Goal: Transaction & Acquisition: Purchase product/service

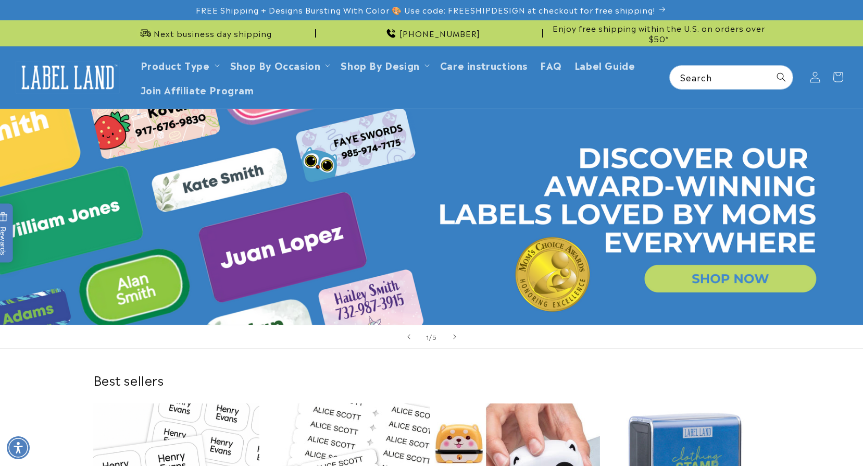
click at [816, 79] on icon at bounding box center [815, 77] width 11 height 11
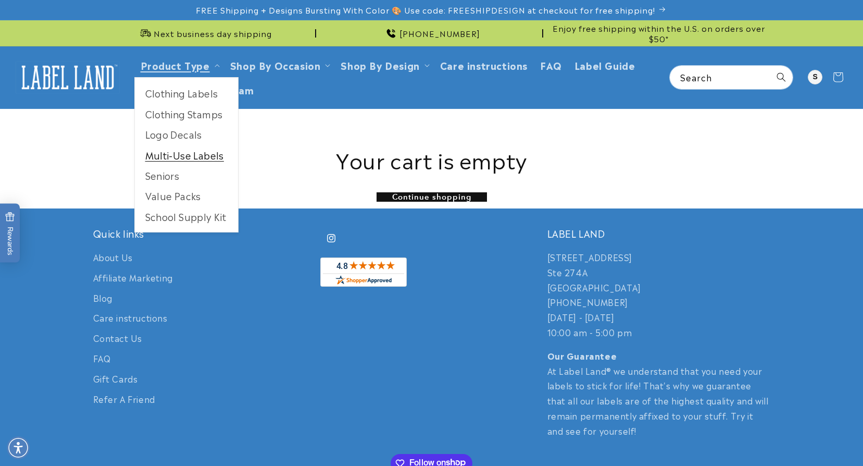
click at [201, 153] on link "Multi-Use Labels" at bounding box center [186, 155] width 103 height 20
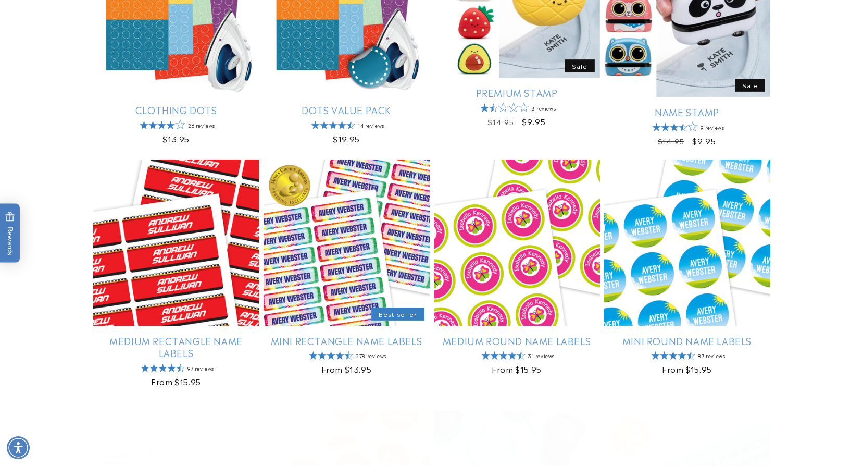
scroll to position [521, 0]
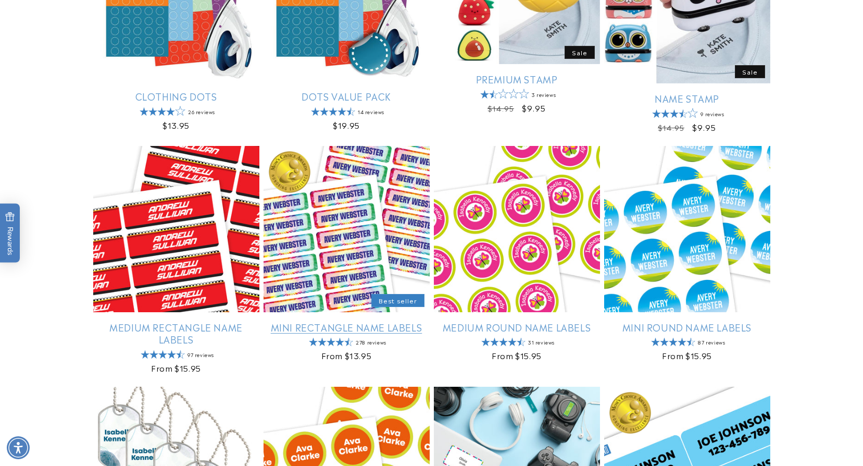
click at [381, 321] on link "Mini Rectangle Name Labels" at bounding box center [347, 327] width 166 height 12
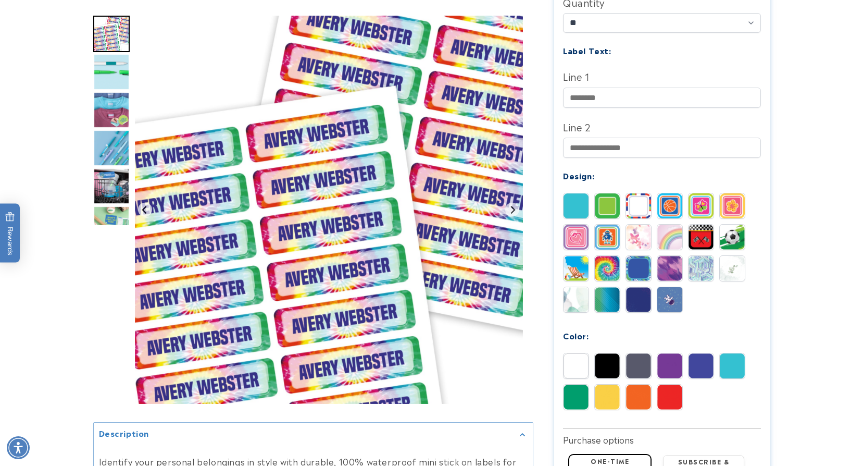
scroll to position [365, 0]
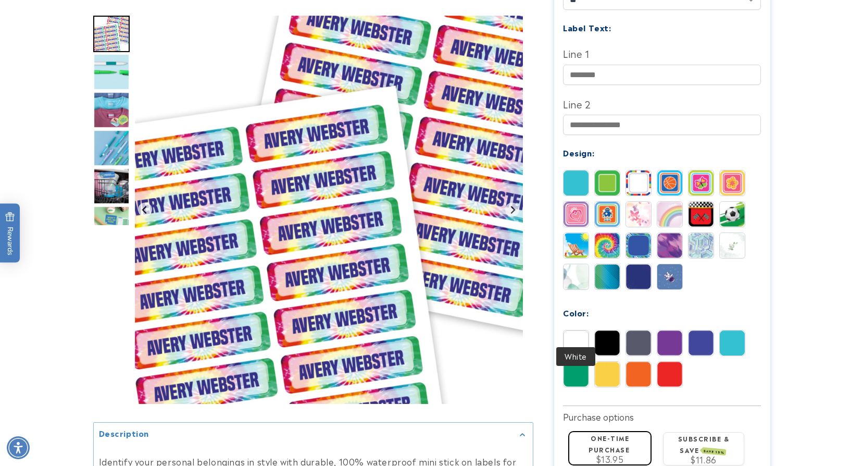
click at [577, 330] on img at bounding box center [576, 342] width 25 height 25
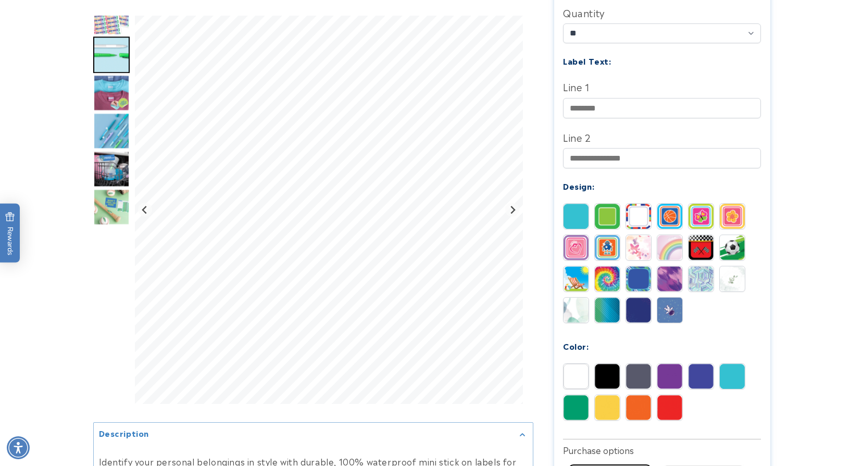
scroll to position [313, 0]
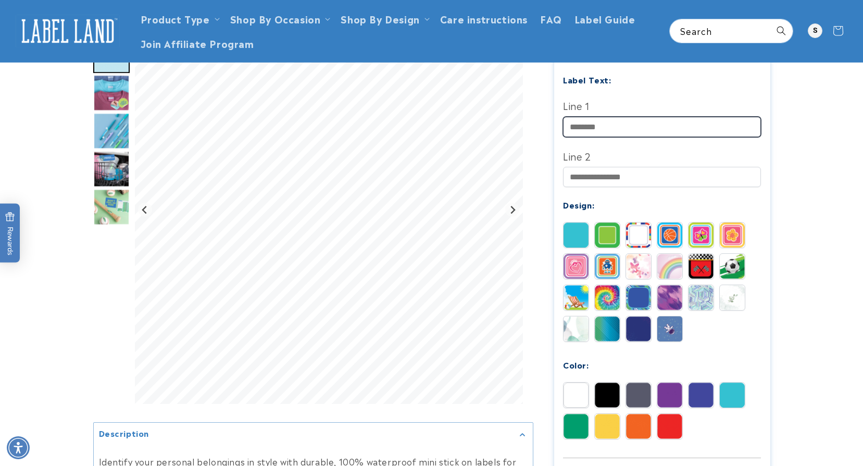
click at [611, 117] on input "Line 1" at bounding box center [662, 127] width 198 height 20
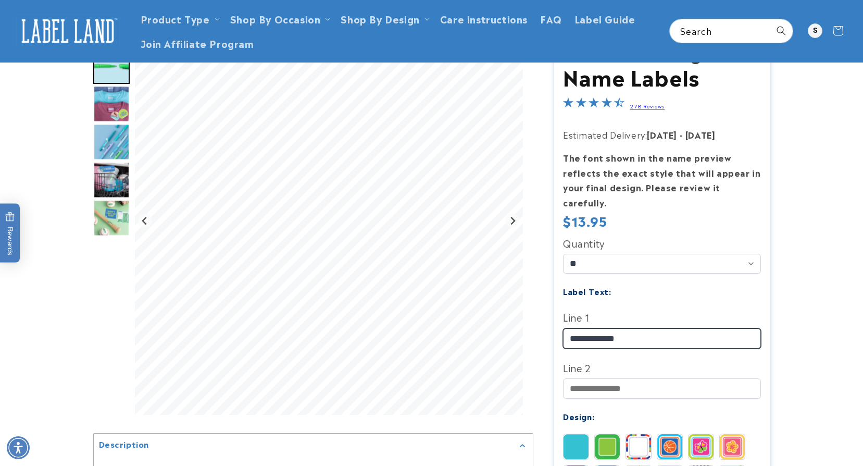
scroll to position [118, 0]
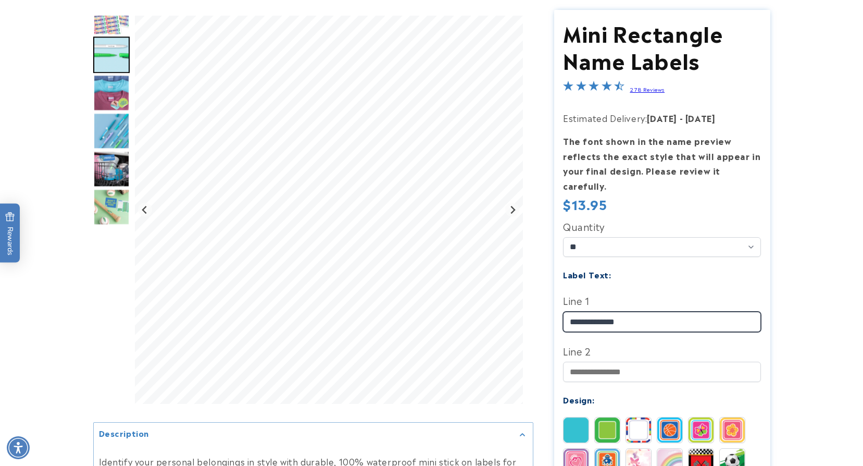
type input "**********"
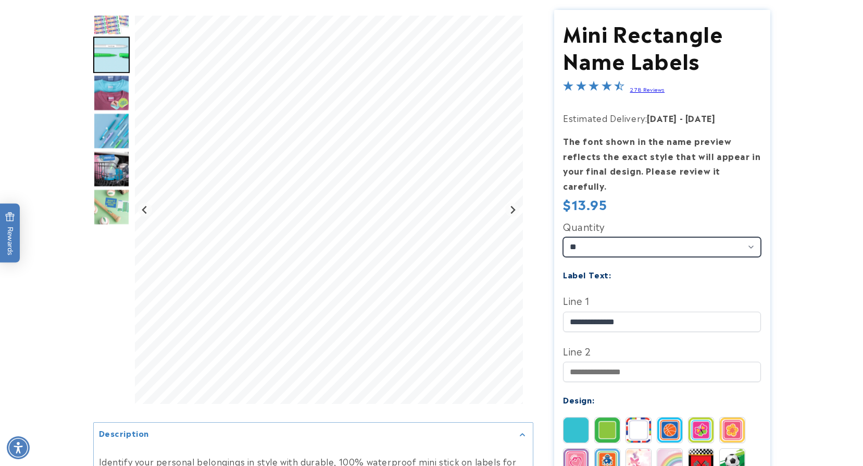
click at [749, 237] on select "** ** **" at bounding box center [662, 247] width 198 height 20
select select "**"
click at [563, 237] on select "** ** **" at bounding box center [662, 247] width 198 height 20
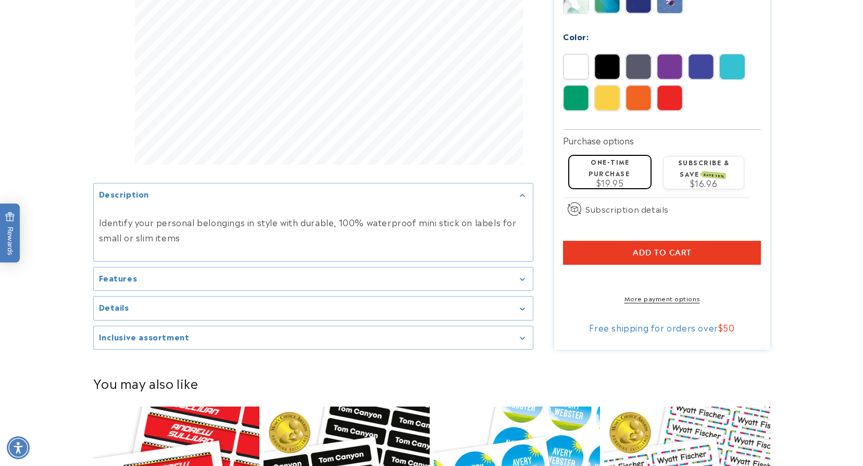
scroll to position [654, 0]
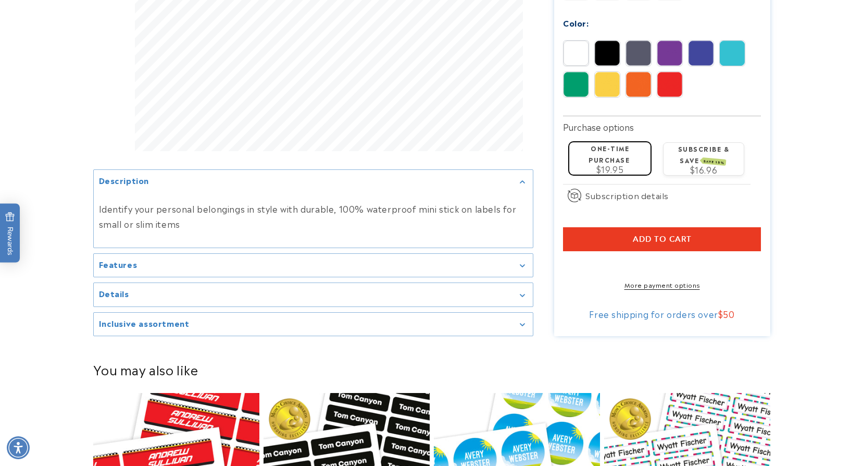
click at [672, 234] on span "Add to cart" at bounding box center [662, 238] width 59 height 9
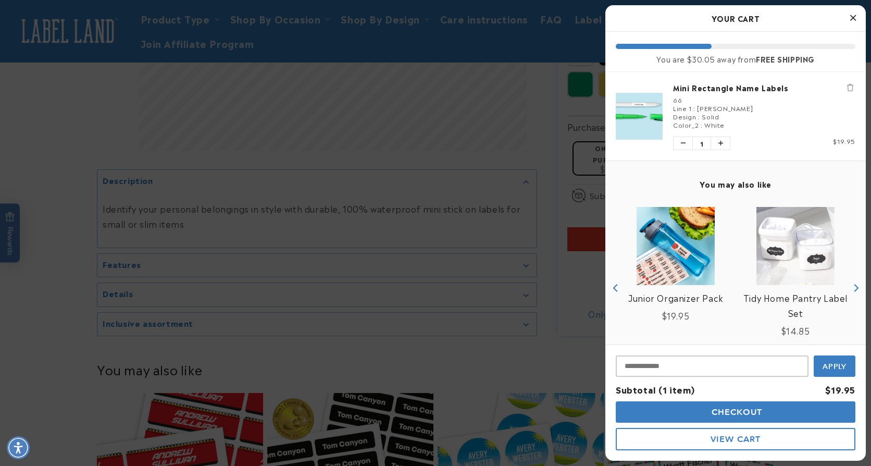
click at [852, 19] on icon "Close Cart" at bounding box center [853, 17] width 6 height 9
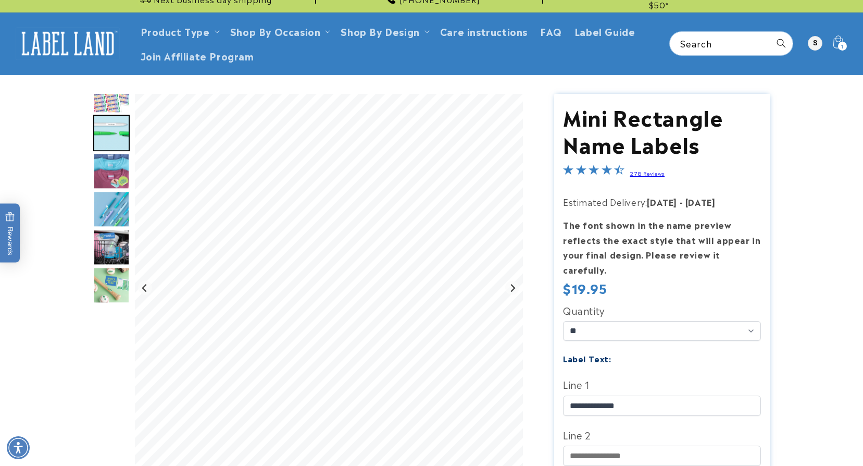
scroll to position [52, 0]
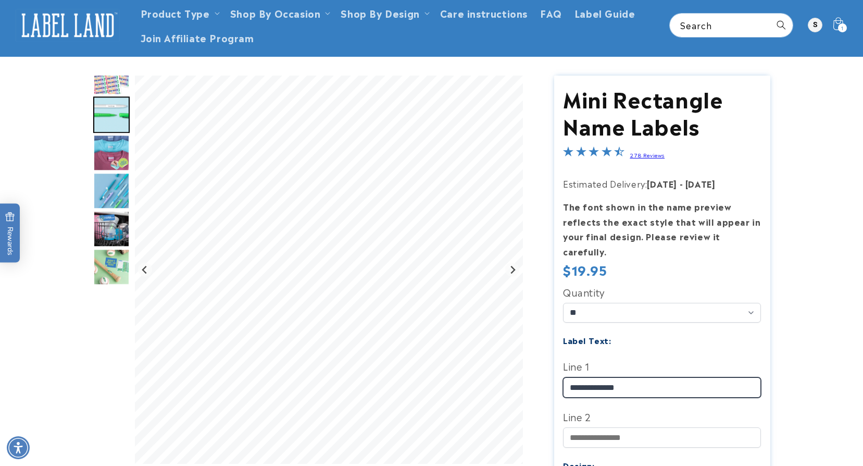
click at [591, 377] on input "**********" at bounding box center [662, 387] width 198 height 20
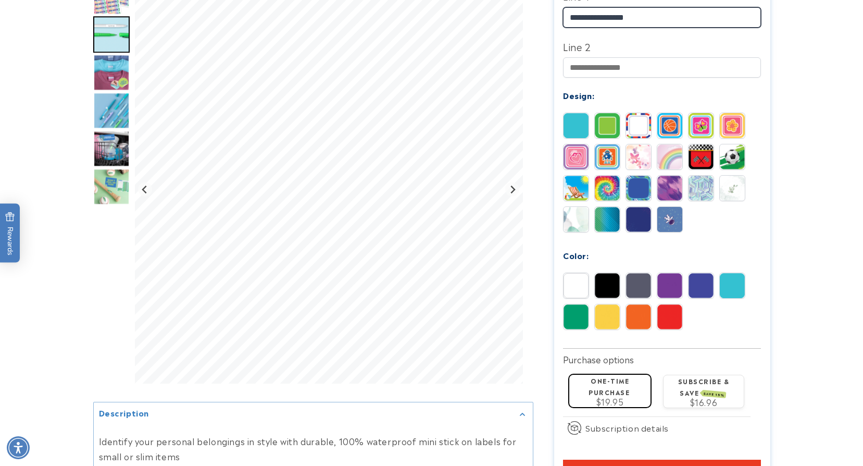
scroll to position [447, 0]
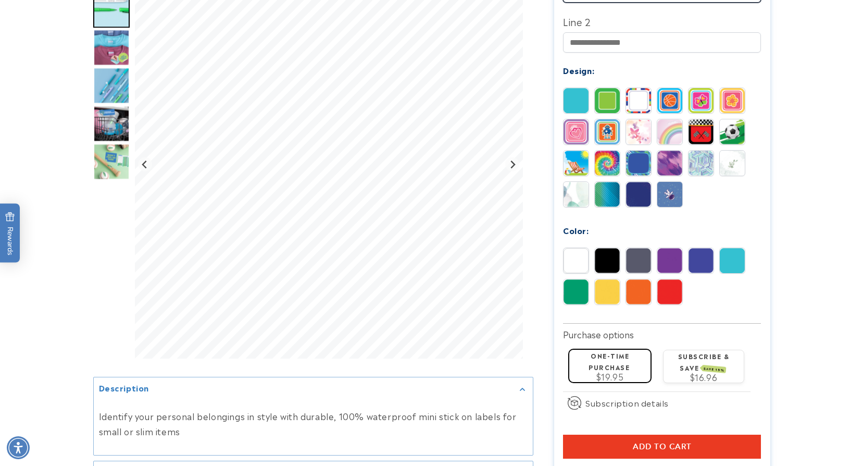
type input "**********"
click at [671, 442] on span "Add to cart" at bounding box center [662, 446] width 59 height 9
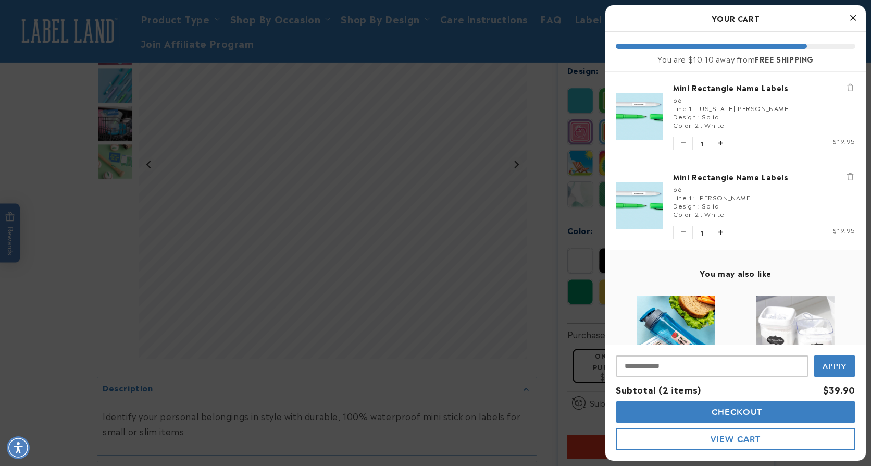
click at [851, 16] on icon "Close Cart" at bounding box center [853, 17] width 6 height 9
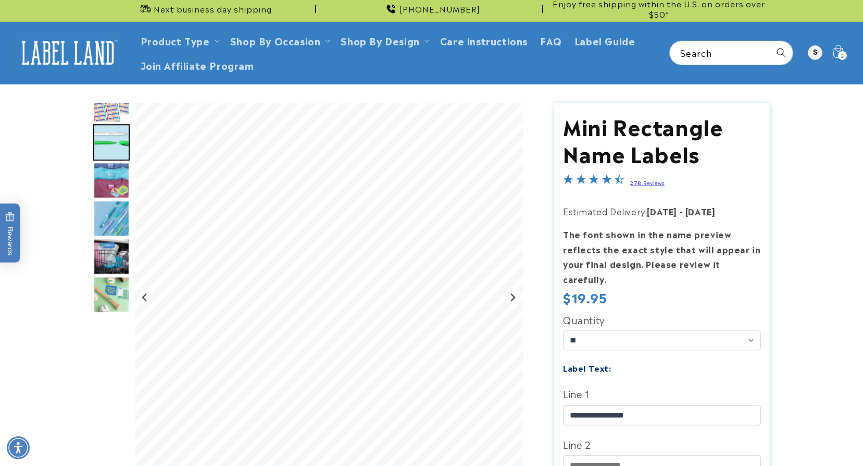
scroll to position [0, 0]
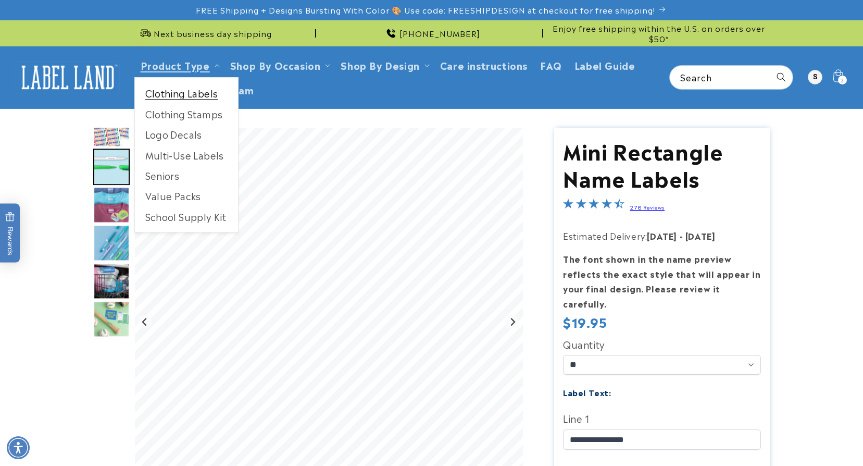
click at [193, 91] on link "Clothing Labels" at bounding box center [186, 93] width 103 height 20
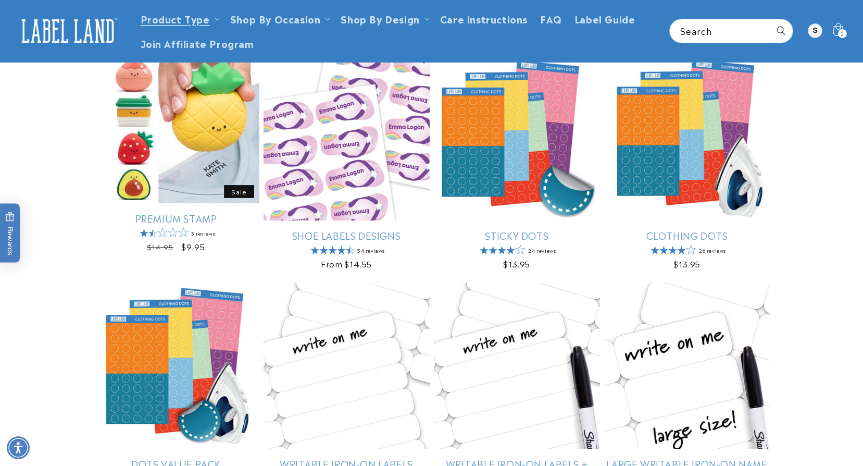
scroll to position [365, 0]
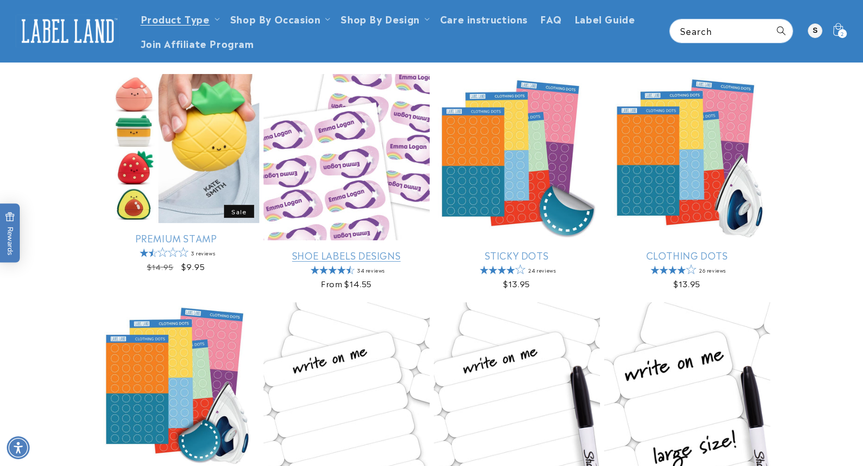
click at [322, 249] on link "Shoe Labels Designs" at bounding box center [347, 255] width 166 height 12
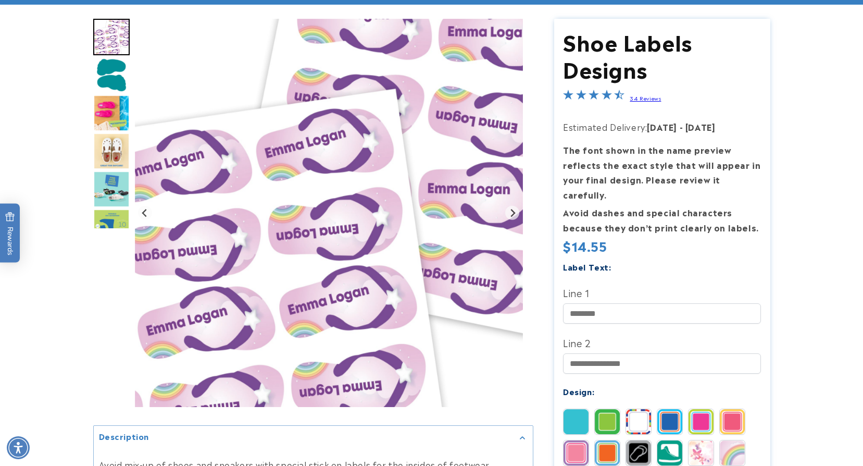
scroll to position [208, 0]
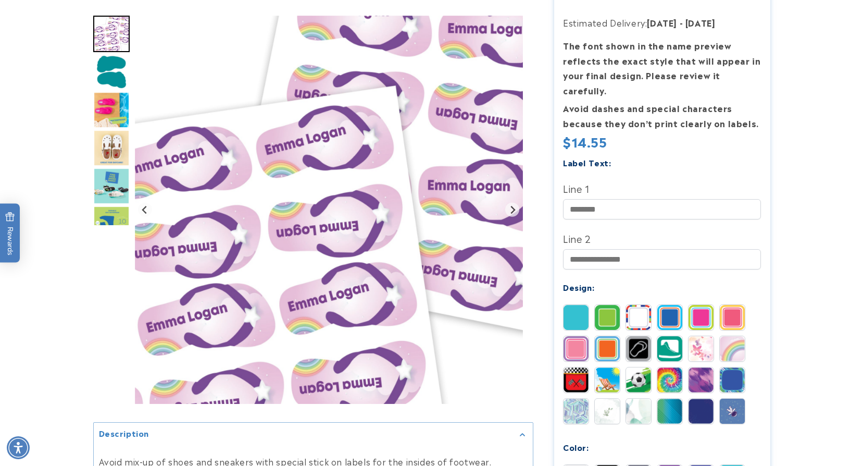
click at [121, 145] on img "Go to slide 4" at bounding box center [111, 148] width 36 height 36
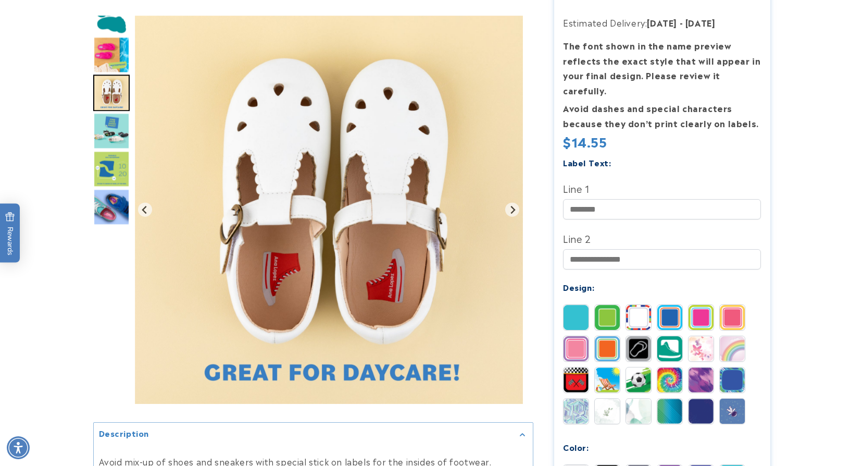
click at [117, 128] on img "Go to slide 5" at bounding box center [111, 131] width 36 height 36
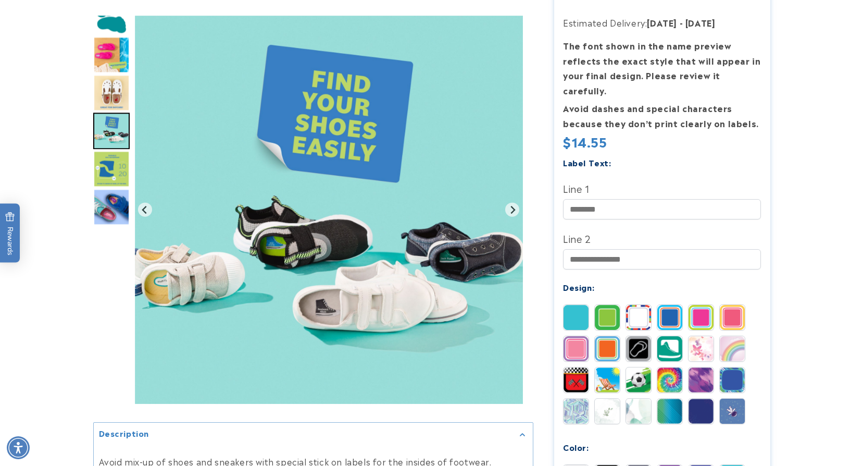
click at [121, 172] on img "Go to slide 6" at bounding box center [111, 169] width 36 height 36
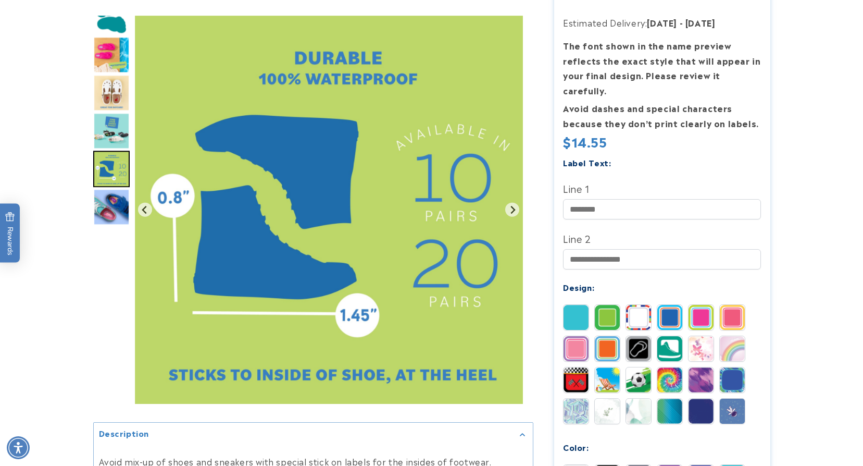
click at [126, 197] on img "Go to slide 7" at bounding box center [111, 207] width 36 height 36
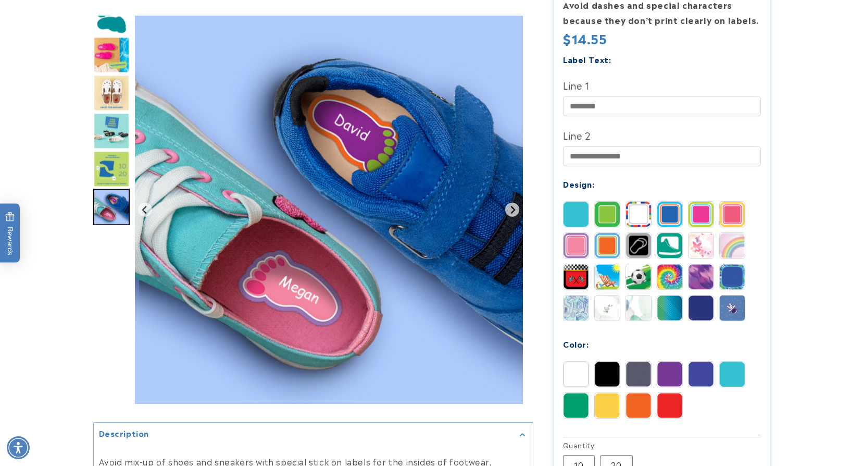
scroll to position [313, 0]
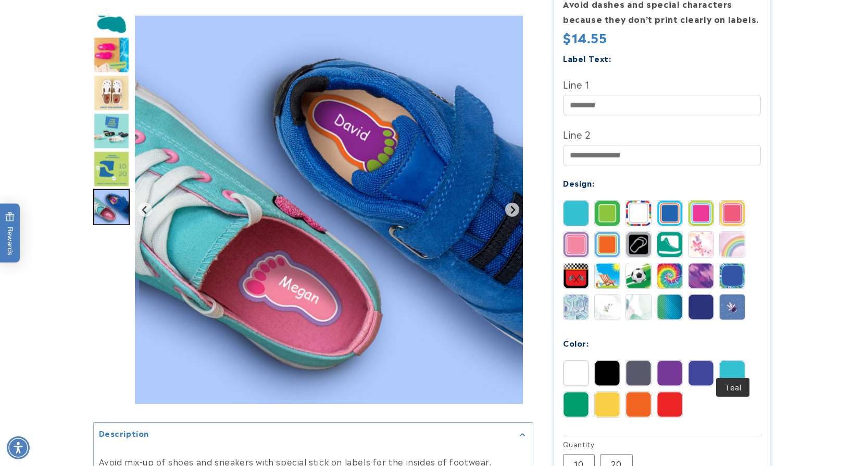
click at [735, 360] on img at bounding box center [732, 372] width 25 height 25
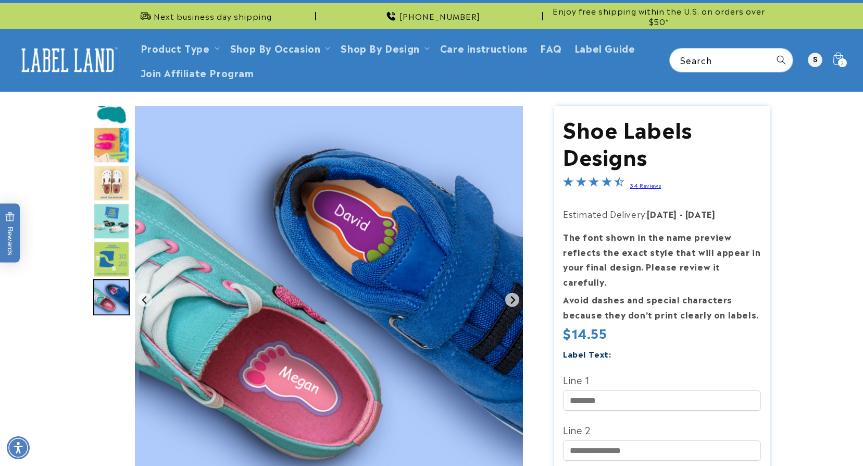
scroll to position [0, 0]
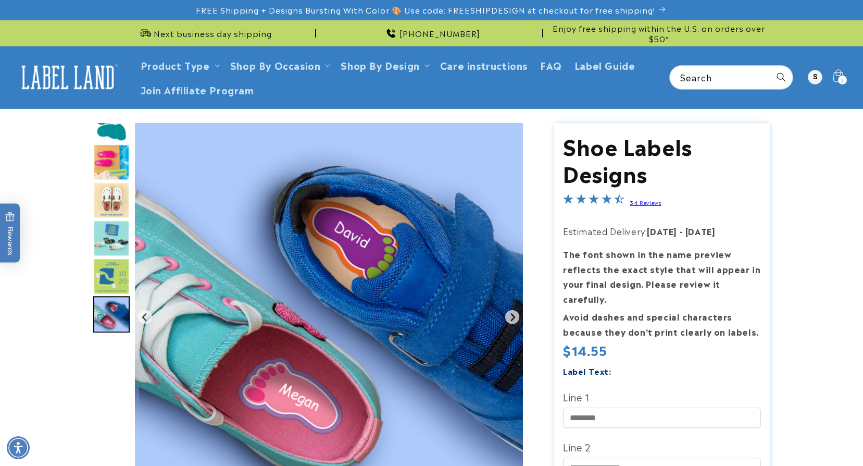
click at [116, 126] on img "Go to slide 2" at bounding box center [111, 124] width 36 height 36
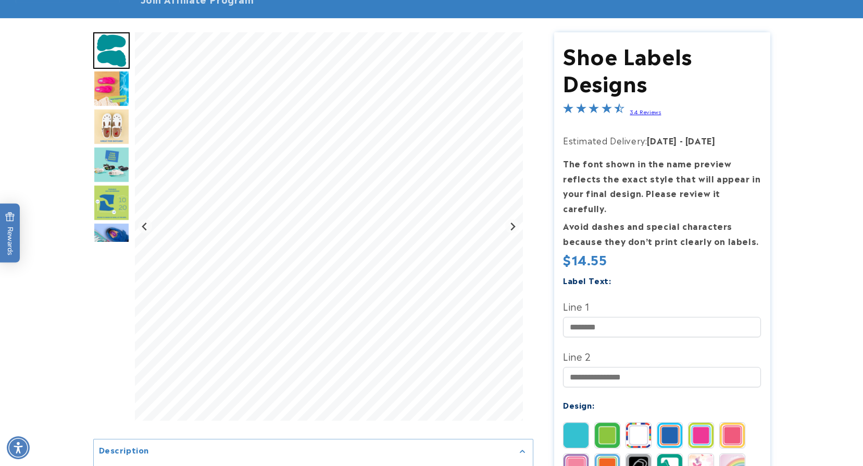
scroll to position [104, 0]
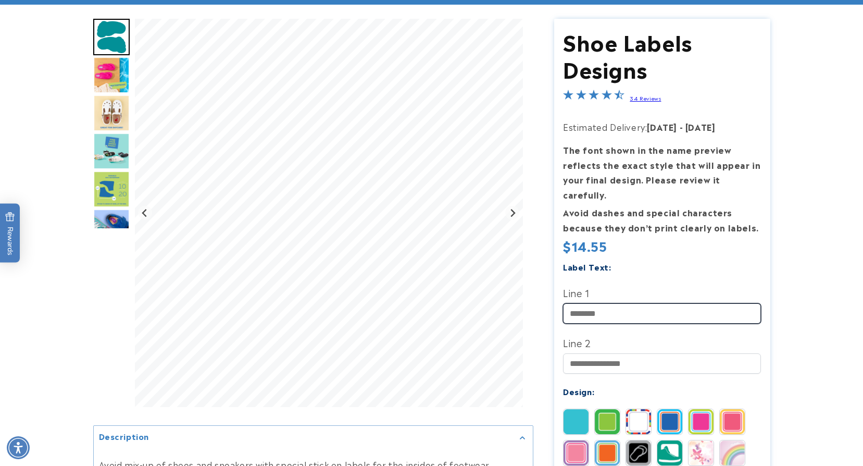
click at [640, 303] on input "Line 1" at bounding box center [662, 313] width 198 height 20
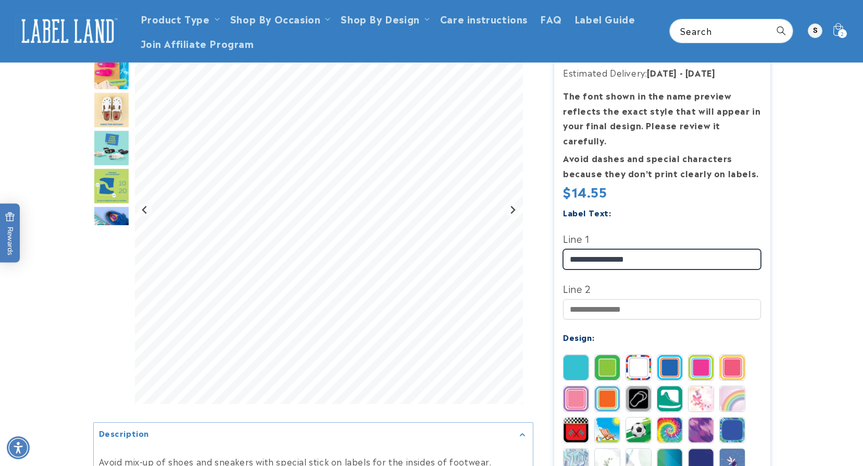
scroll to position [156, 0]
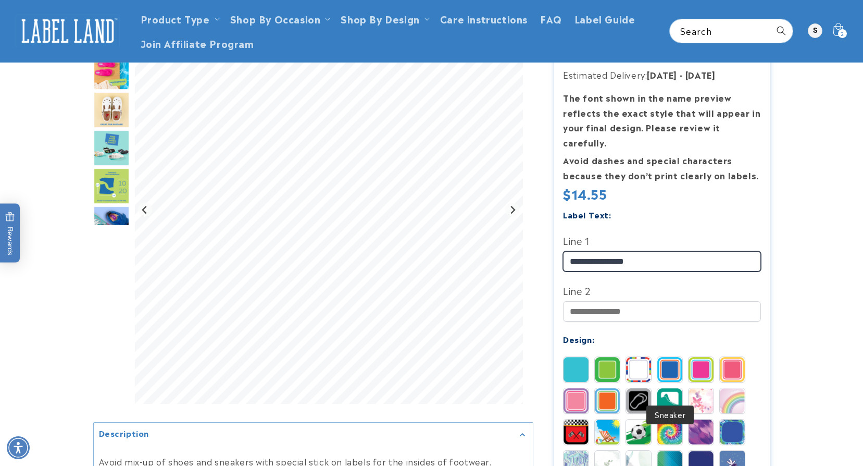
type input "**********"
click at [672, 388] on img at bounding box center [669, 400] width 25 height 25
click at [672, 419] on img at bounding box center [669, 431] width 25 height 25
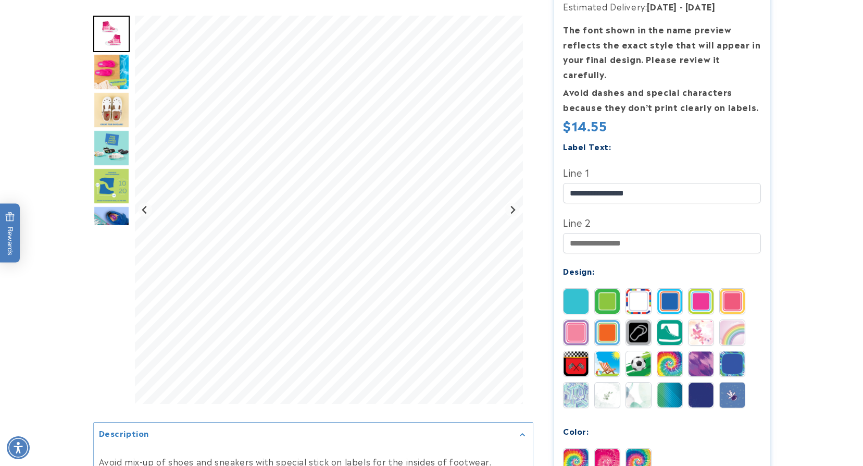
scroll to position [313, 0]
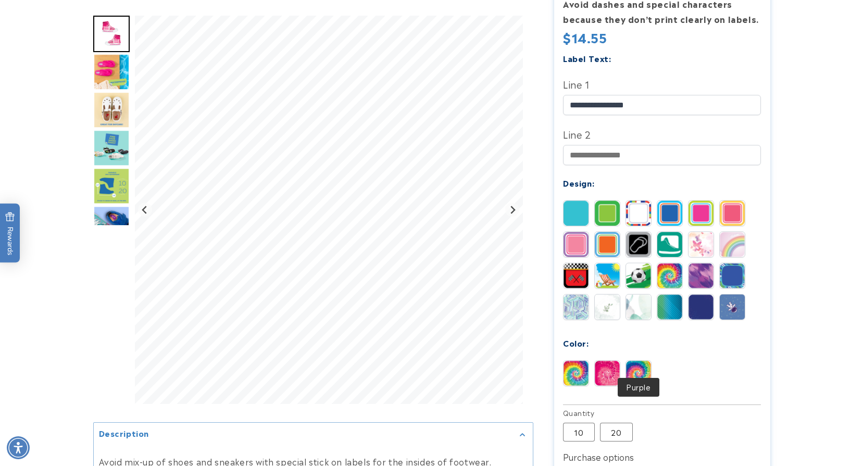
click at [643, 363] on img at bounding box center [638, 372] width 25 height 25
click at [573, 360] on img at bounding box center [576, 372] width 25 height 25
click at [577, 298] on img at bounding box center [576, 306] width 25 height 25
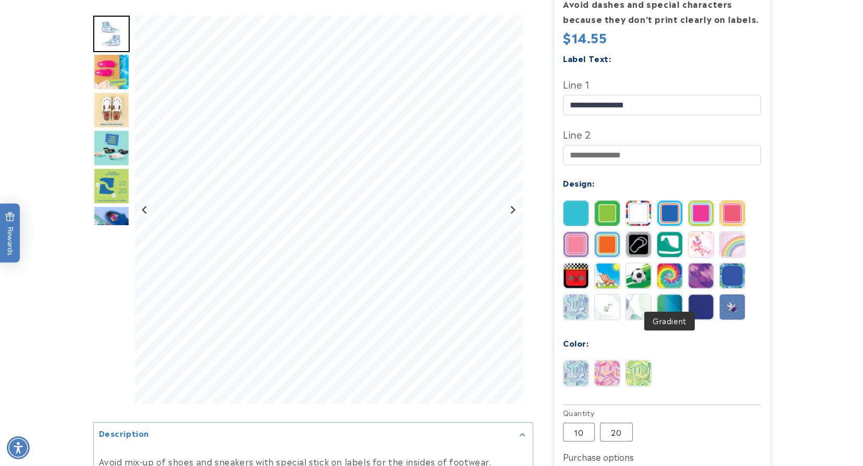
click at [673, 296] on img at bounding box center [669, 306] width 25 height 25
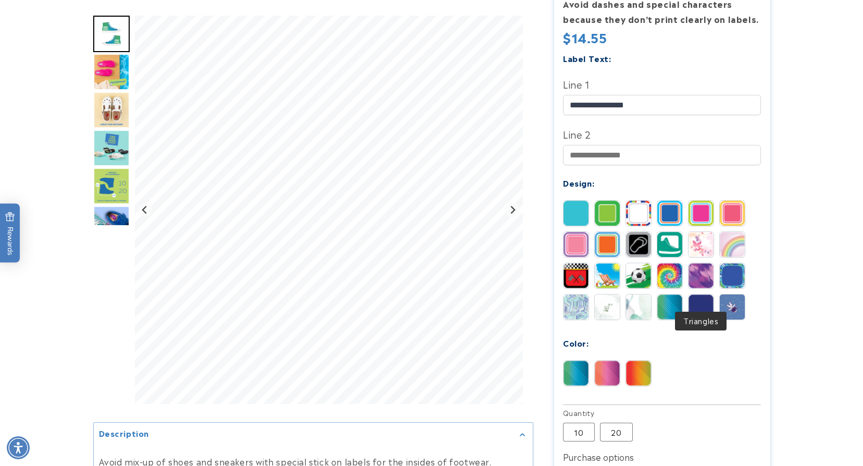
click at [704, 295] on img at bounding box center [701, 306] width 25 height 25
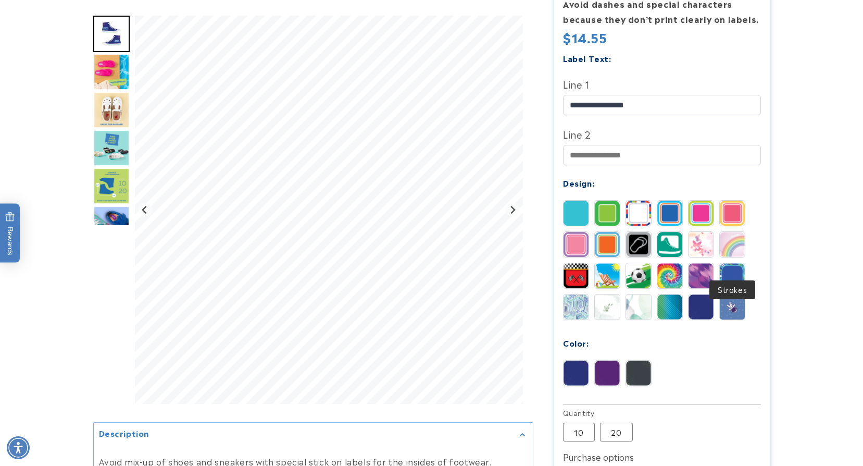
click at [737, 263] on img at bounding box center [732, 275] width 25 height 25
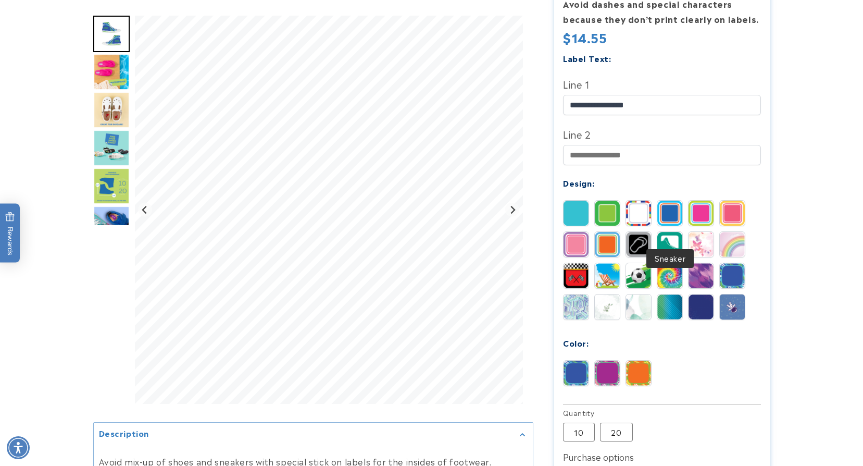
click at [674, 232] on img at bounding box center [669, 244] width 25 height 25
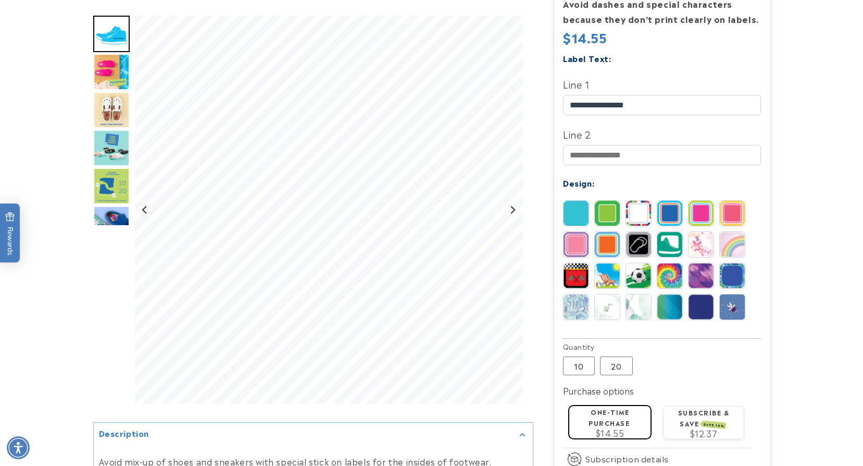
click at [118, 109] on img "Go to slide 4" at bounding box center [111, 110] width 36 height 36
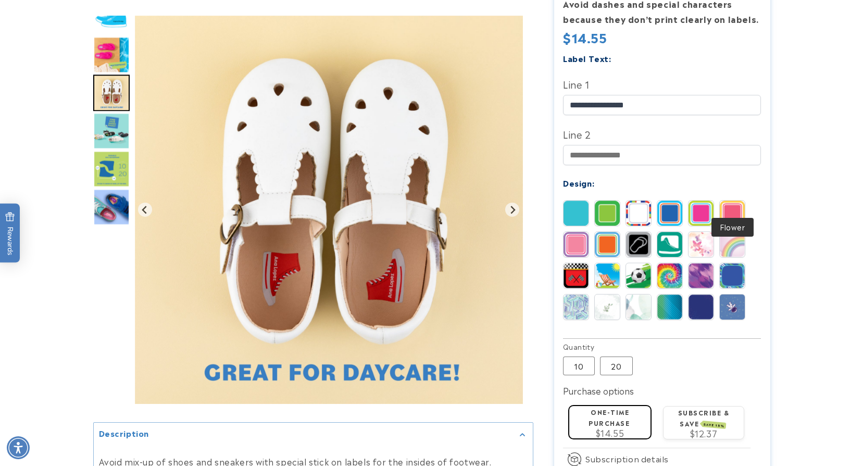
click at [738, 201] on img at bounding box center [732, 213] width 25 height 25
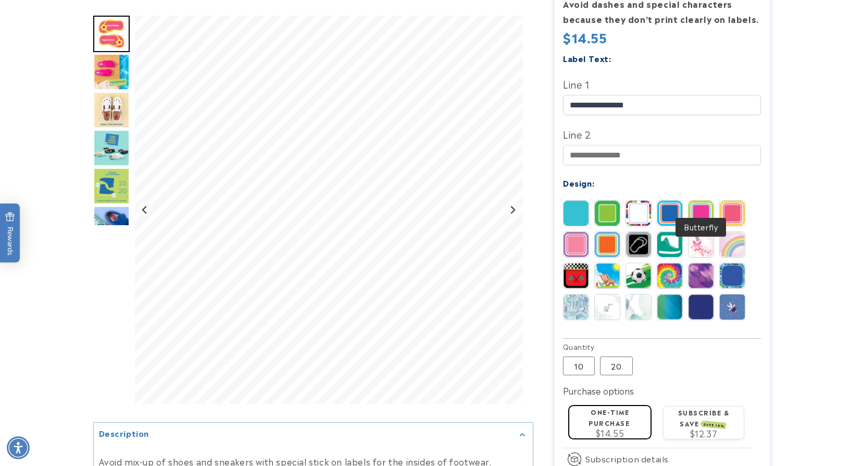
click at [698, 201] on img at bounding box center [701, 213] width 25 height 25
click at [673, 201] on img at bounding box center [669, 213] width 25 height 25
click at [642, 201] on img at bounding box center [638, 213] width 25 height 25
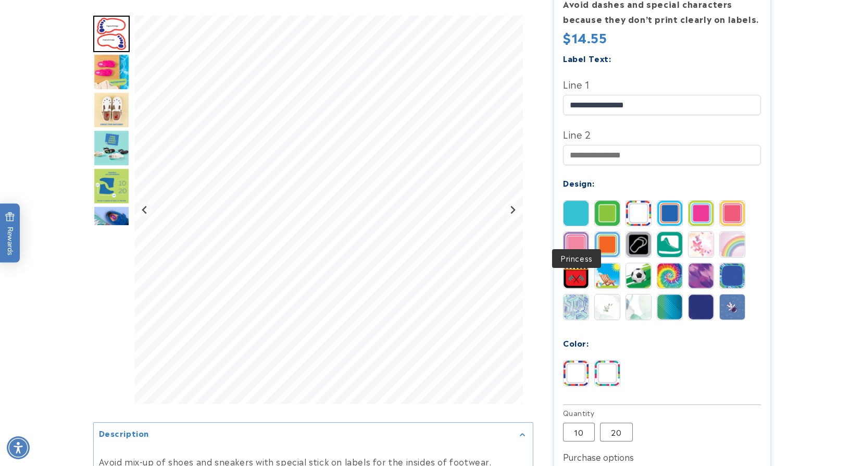
click at [581, 232] on img at bounding box center [576, 244] width 25 height 25
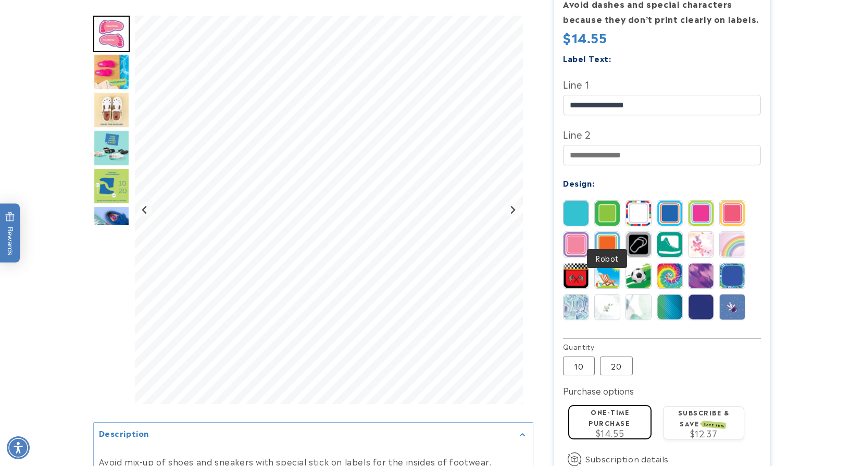
click at [603, 233] on img at bounding box center [607, 244] width 25 height 25
click at [645, 233] on img at bounding box center [638, 244] width 25 height 25
click at [663, 232] on img at bounding box center [669, 244] width 25 height 25
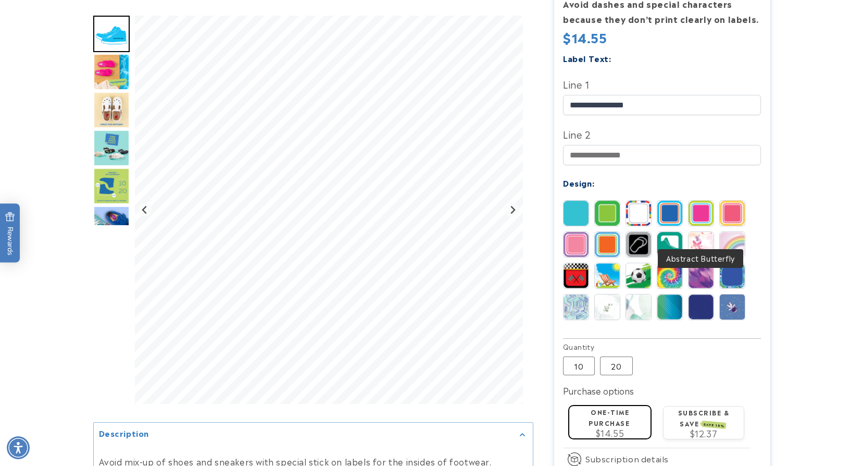
click at [704, 232] on img at bounding box center [701, 244] width 25 height 25
click at [726, 232] on img at bounding box center [732, 244] width 25 height 25
click at [728, 263] on img at bounding box center [732, 275] width 25 height 25
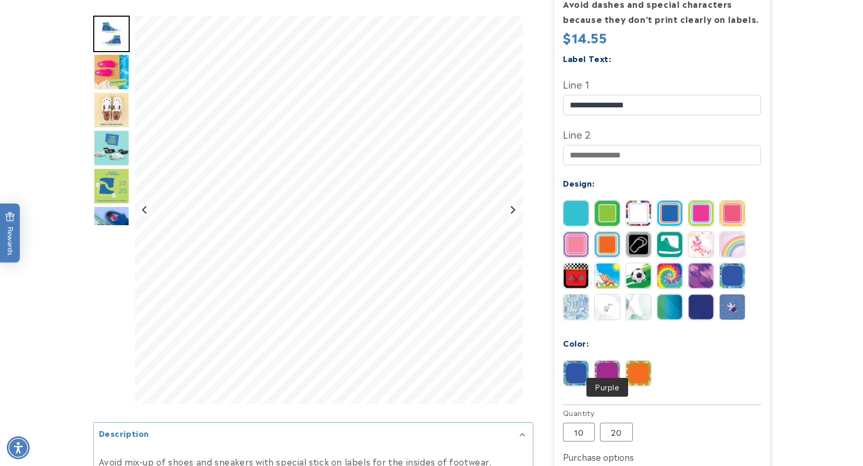
click at [612, 367] on img at bounding box center [607, 372] width 25 height 25
click at [643, 364] on img at bounding box center [638, 372] width 25 height 25
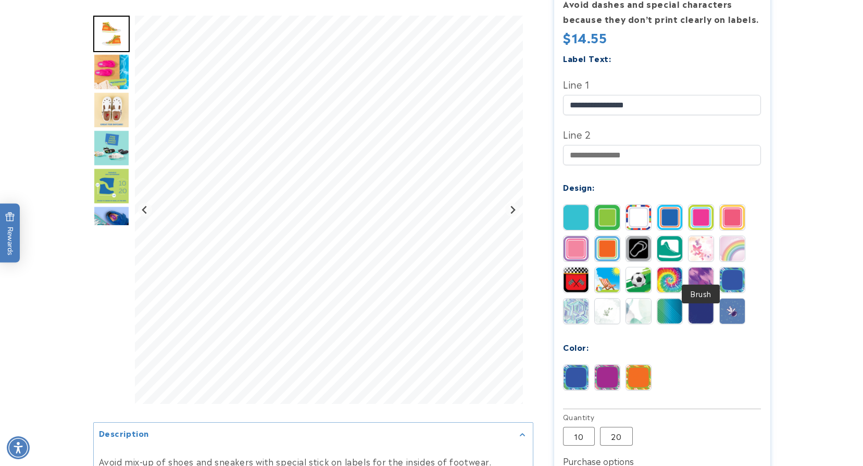
click at [701, 267] on img at bounding box center [701, 279] width 25 height 25
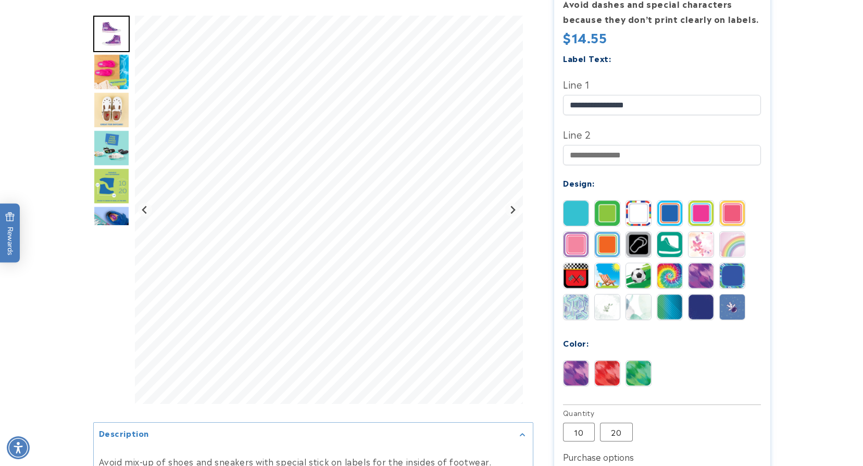
click at [672, 268] on img at bounding box center [669, 275] width 25 height 25
click at [575, 294] on img at bounding box center [576, 306] width 25 height 25
click at [605, 294] on img at bounding box center [607, 306] width 25 height 25
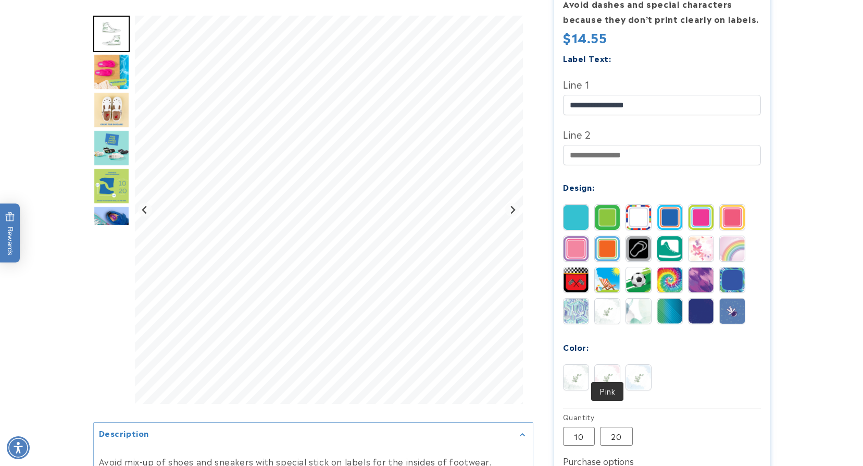
click at [612, 373] on img at bounding box center [607, 377] width 25 height 25
click at [644, 365] on img at bounding box center [638, 377] width 25 height 25
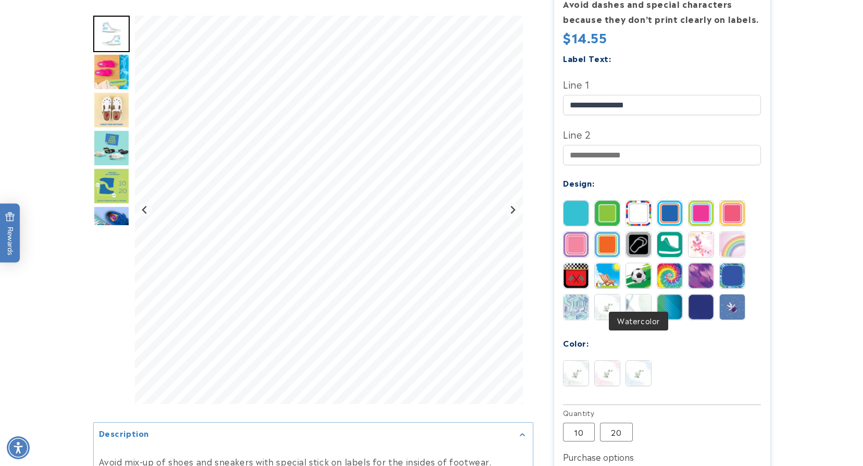
click at [632, 294] on img at bounding box center [638, 306] width 25 height 25
click at [668, 294] on img at bounding box center [669, 306] width 25 height 25
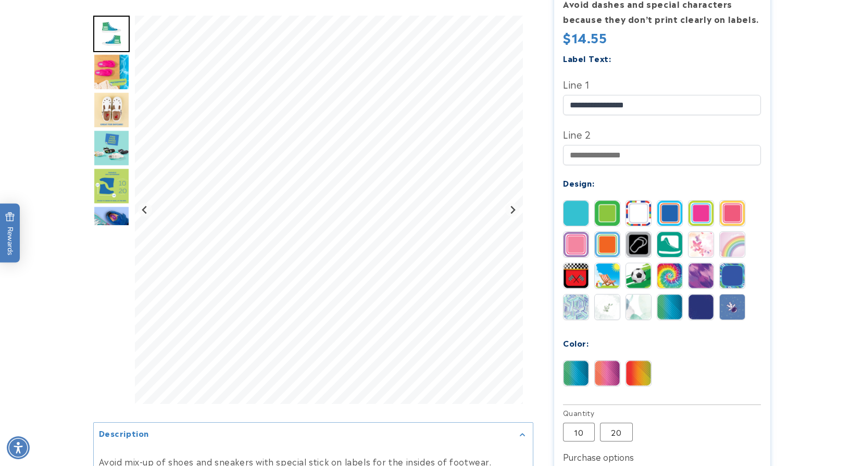
click at [694, 294] on img at bounding box center [701, 306] width 25 height 25
click at [607, 360] on img at bounding box center [607, 372] width 25 height 25
click at [640, 360] on img at bounding box center [638, 372] width 25 height 25
click at [734, 294] on img at bounding box center [732, 306] width 25 height 25
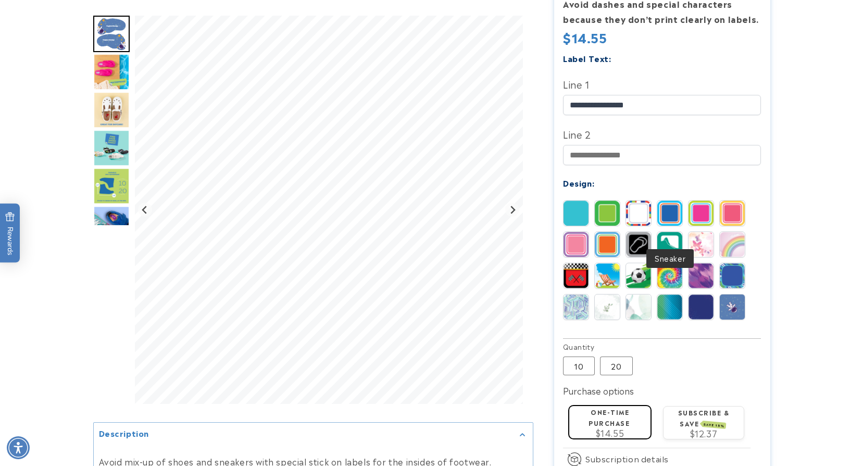
click at [673, 232] on img at bounding box center [669, 244] width 25 height 25
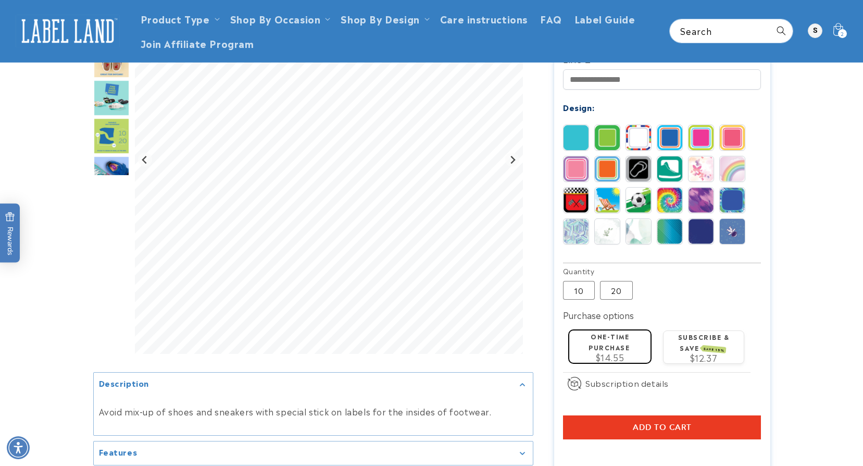
scroll to position [365, 0]
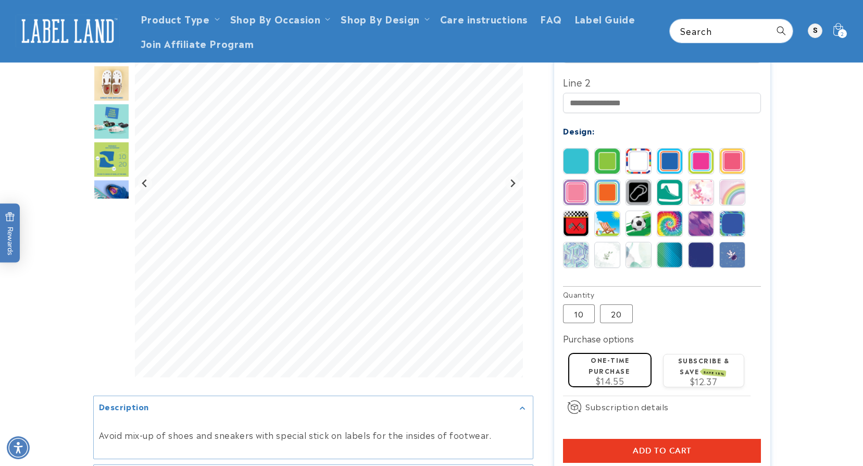
click at [676, 242] on img at bounding box center [669, 254] width 25 height 25
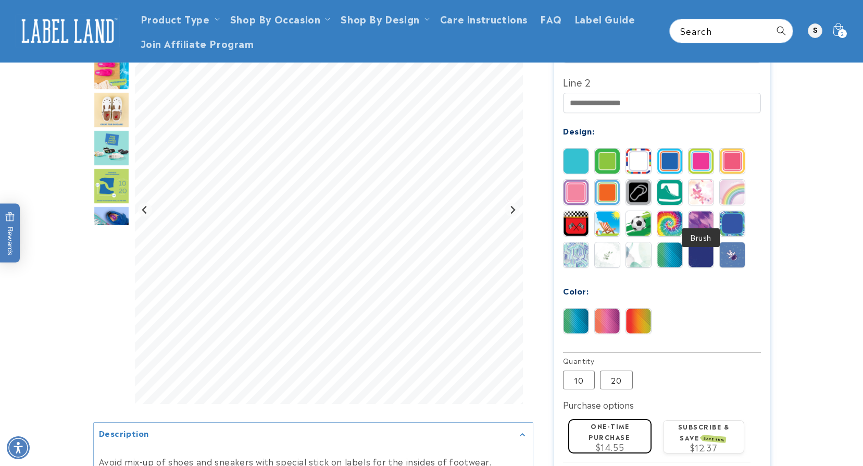
click at [704, 211] on img at bounding box center [701, 223] width 25 height 25
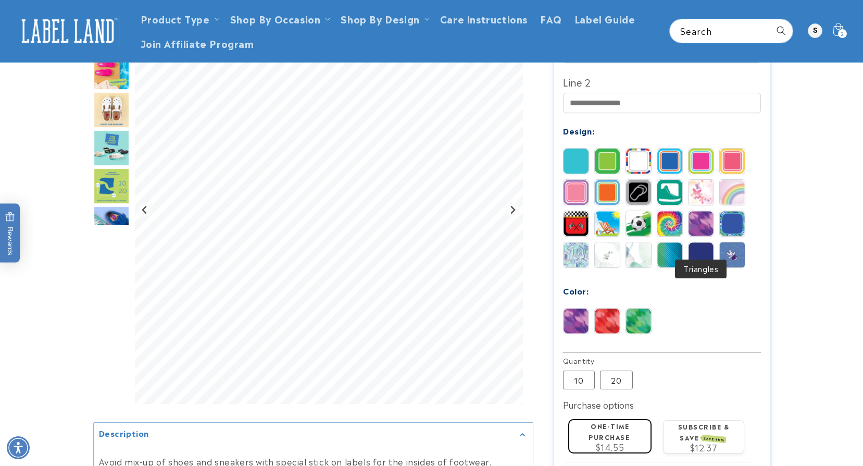
click at [703, 242] on img at bounding box center [701, 254] width 25 height 25
click at [573, 308] on img at bounding box center [576, 320] width 25 height 25
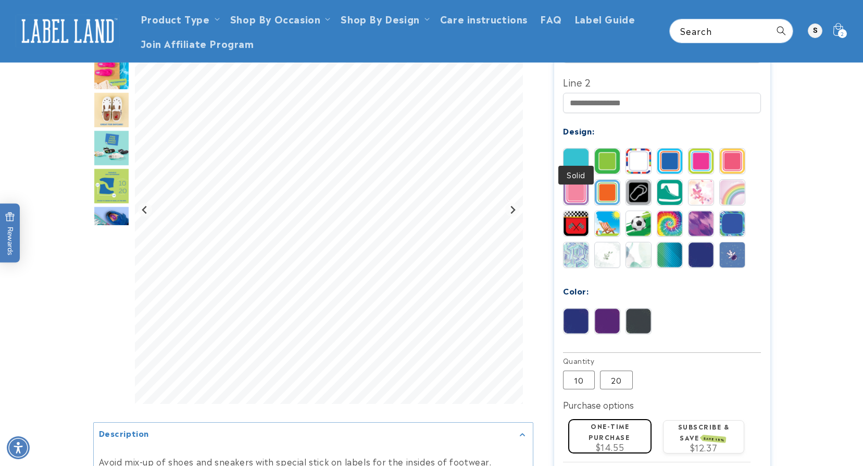
click at [580, 151] on img at bounding box center [576, 160] width 25 height 25
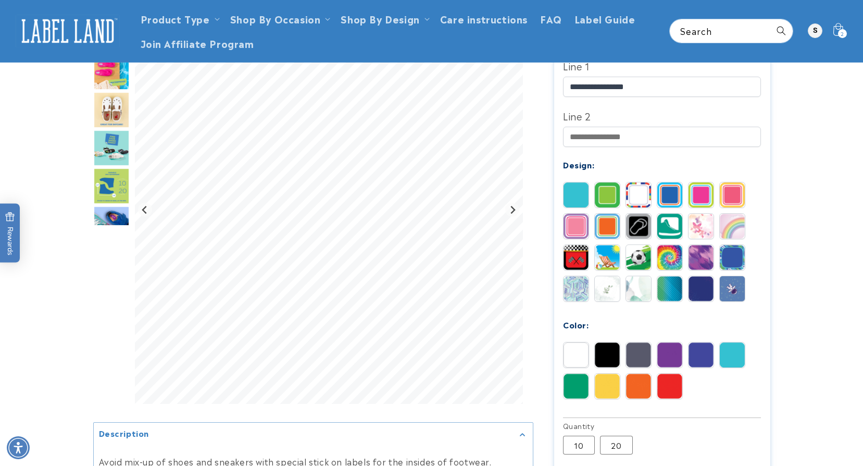
scroll to position [313, 0]
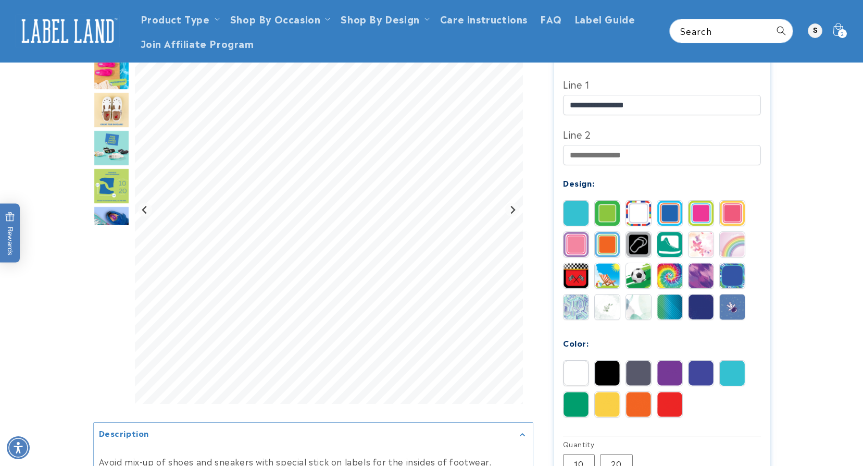
click at [119, 211] on img "Go to slide 7" at bounding box center [111, 224] width 36 height 36
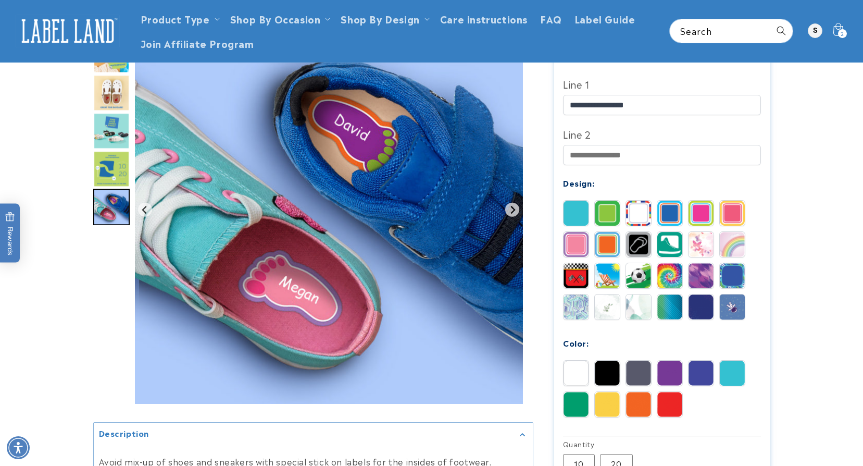
click at [613, 201] on img at bounding box center [607, 213] width 25 height 25
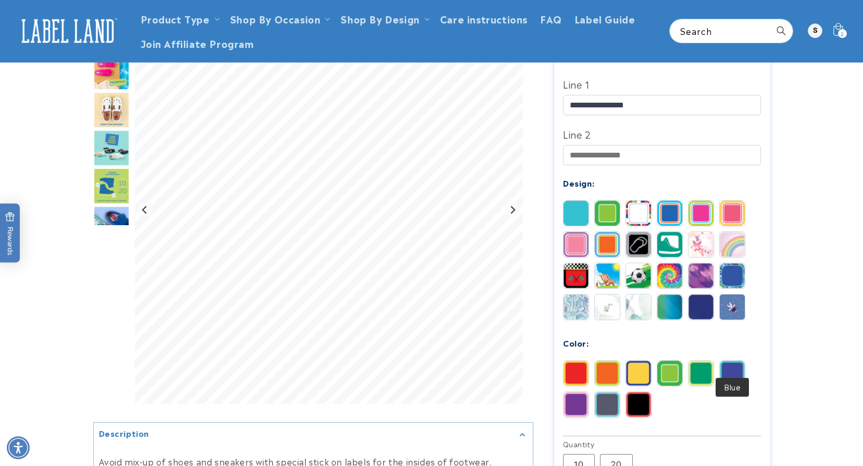
click at [744, 360] on img at bounding box center [732, 372] width 25 height 25
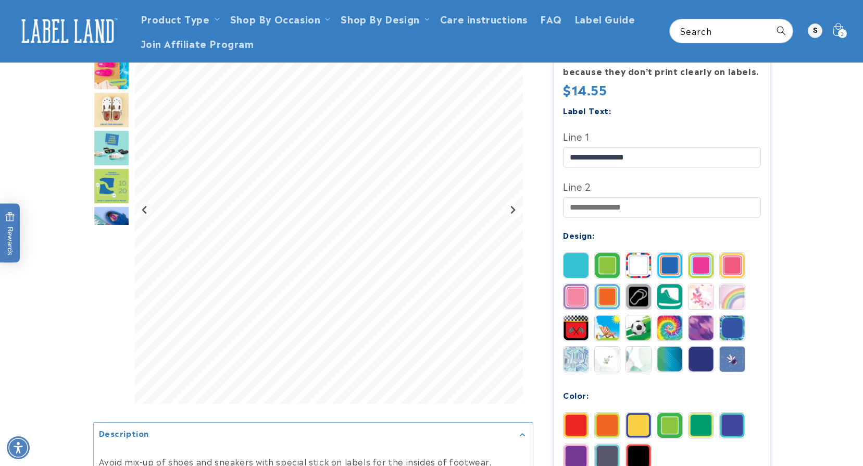
click at [581, 444] on img at bounding box center [576, 456] width 25 height 25
click at [615, 444] on img at bounding box center [607, 456] width 25 height 25
click at [583, 253] on img at bounding box center [576, 265] width 25 height 25
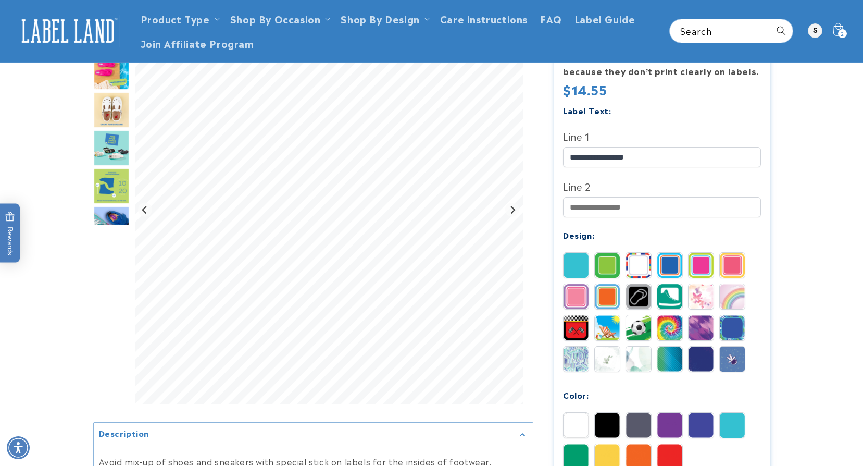
click at [610, 253] on img at bounding box center [607, 265] width 25 height 25
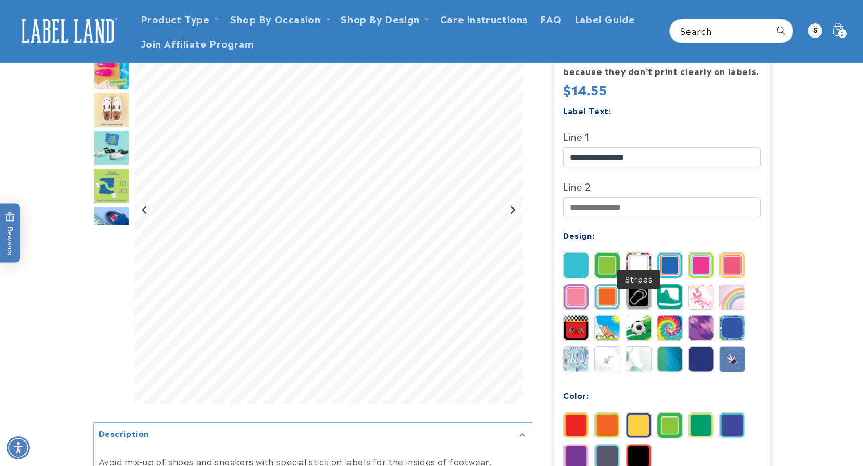
click at [641, 253] on img at bounding box center [638, 265] width 25 height 25
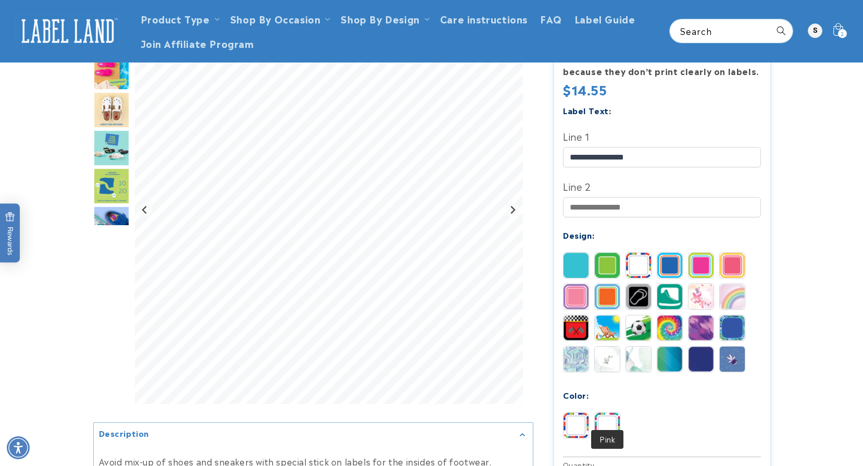
click at [608, 417] on img at bounding box center [607, 425] width 25 height 25
click at [676, 253] on img at bounding box center [669, 265] width 25 height 25
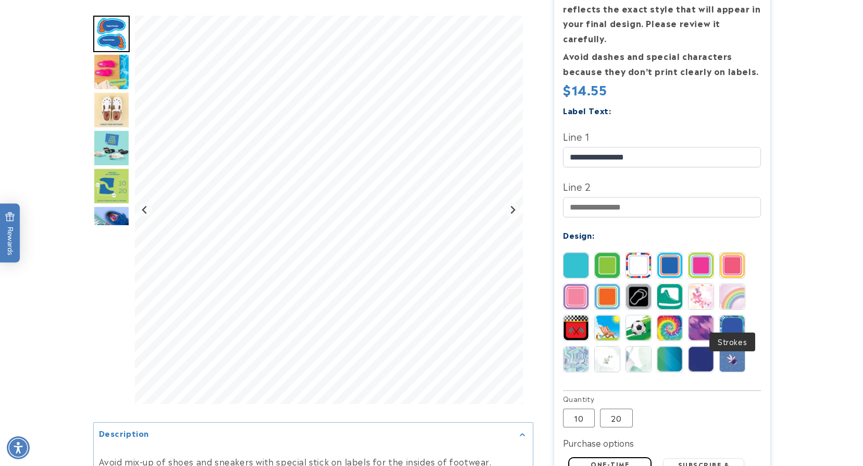
scroll to position [313, 0]
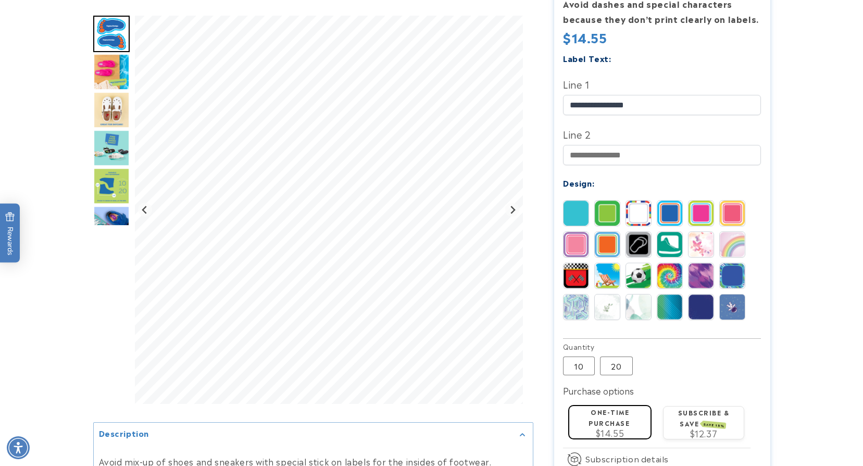
click at [716, 203] on div "Solid Border Stripes Basketball" at bounding box center [664, 262] width 203 height 125
click at [707, 201] on img at bounding box center [701, 213] width 25 height 25
click at [728, 202] on img at bounding box center [732, 213] width 25 height 25
click at [608, 201] on img at bounding box center [607, 213] width 25 height 25
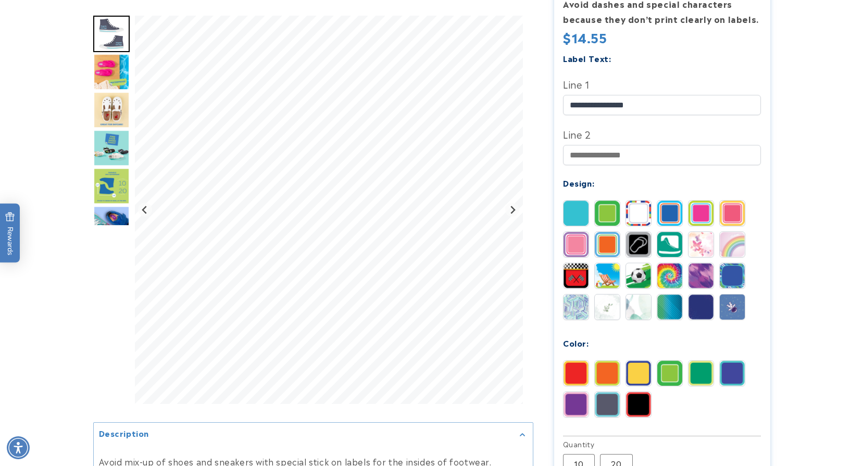
click at [570, 360] on img at bounding box center [576, 372] width 25 height 25
click at [728, 360] on img at bounding box center [732, 372] width 25 height 25
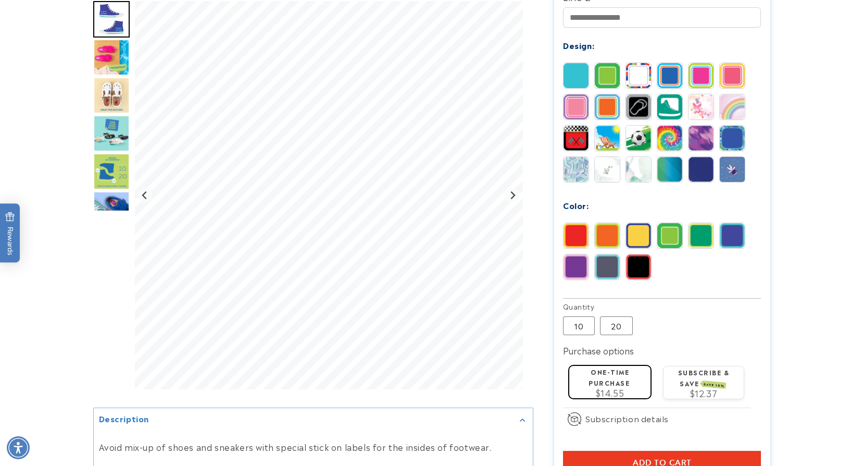
scroll to position [469, 0]
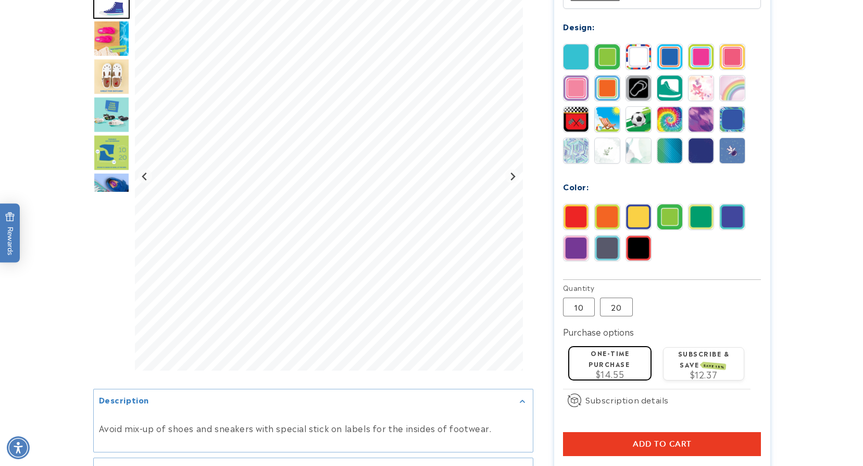
click at [689, 439] on span "Add to cart" at bounding box center [662, 443] width 59 height 9
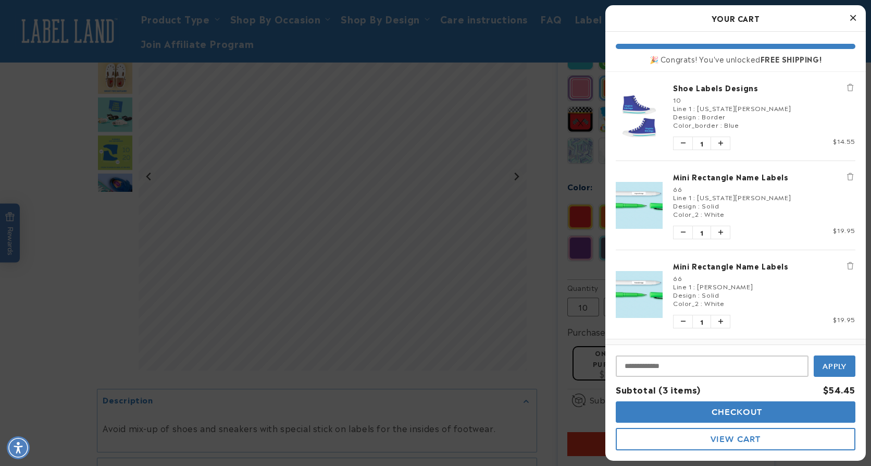
click at [855, 16] on icon "Close Cart" at bounding box center [853, 17] width 6 height 9
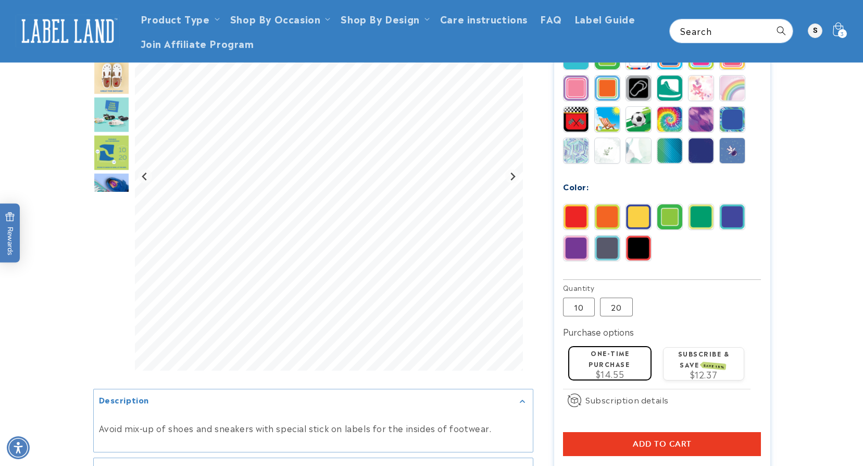
click at [842, 29] on span "3" at bounding box center [843, 33] width 4 height 9
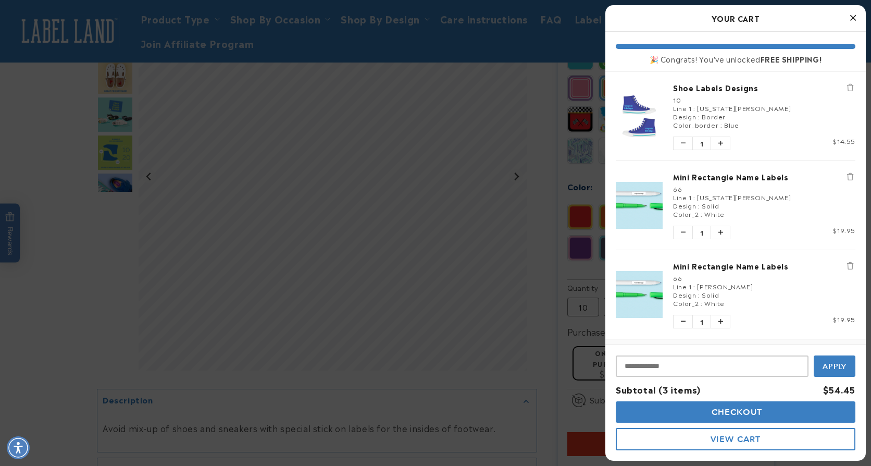
click at [847, 175] on icon "Remove Mini Rectangle Name Labels" at bounding box center [850, 176] width 6 height 7
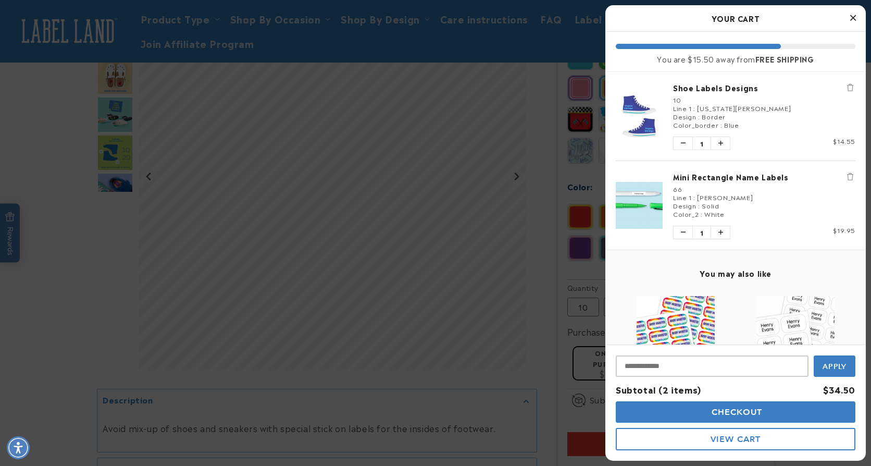
click at [855, 16] on icon "Close Cart" at bounding box center [853, 17] width 6 height 9
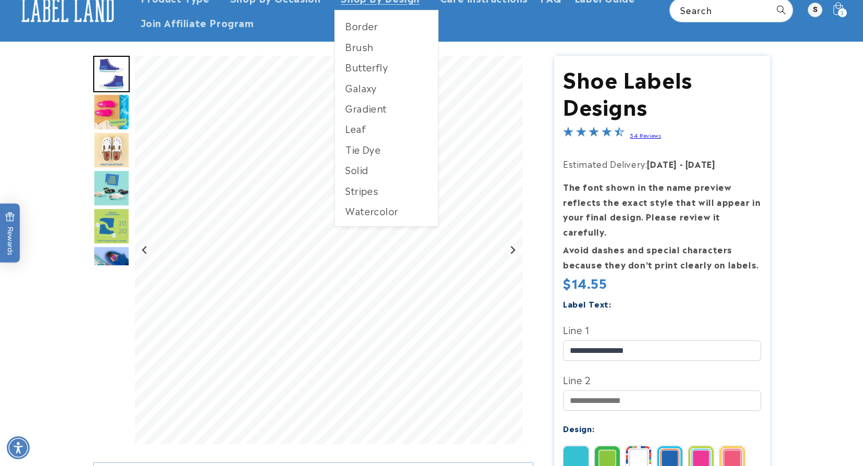
scroll to position [0, 0]
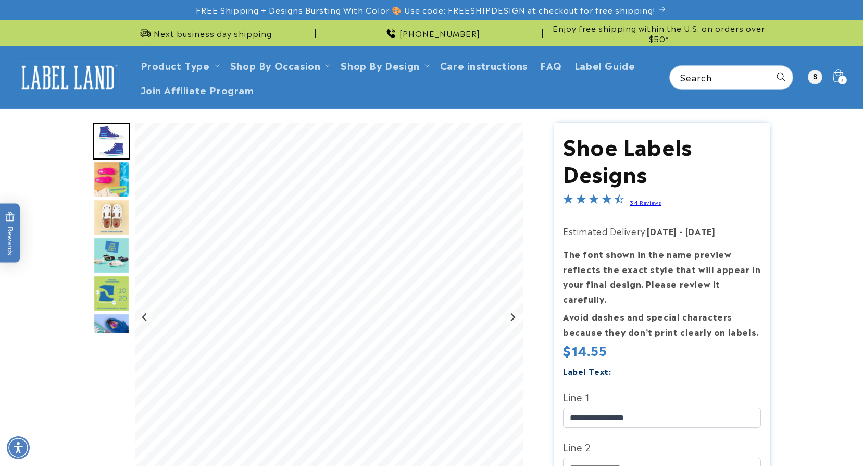
click at [846, 76] on icon at bounding box center [838, 77] width 23 height 23
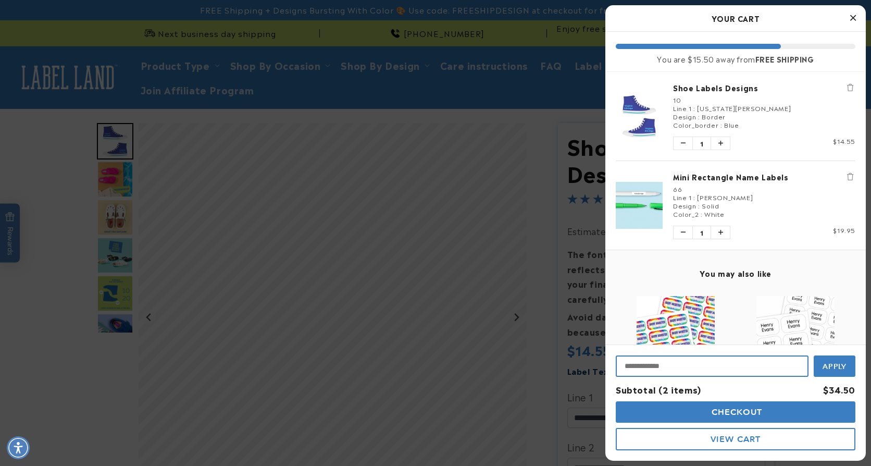
click at [687, 366] on input "Input Discount" at bounding box center [712, 365] width 193 height 21
type input "**********"
click at [822, 366] on button "Apply" at bounding box center [835, 364] width 42 height 23
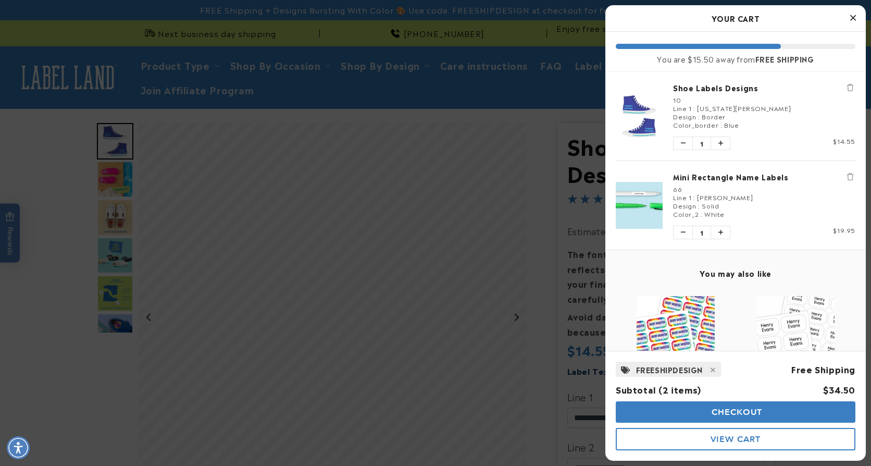
click at [852, 15] on icon "Close Cart" at bounding box center [853, 17] width 6 height 9
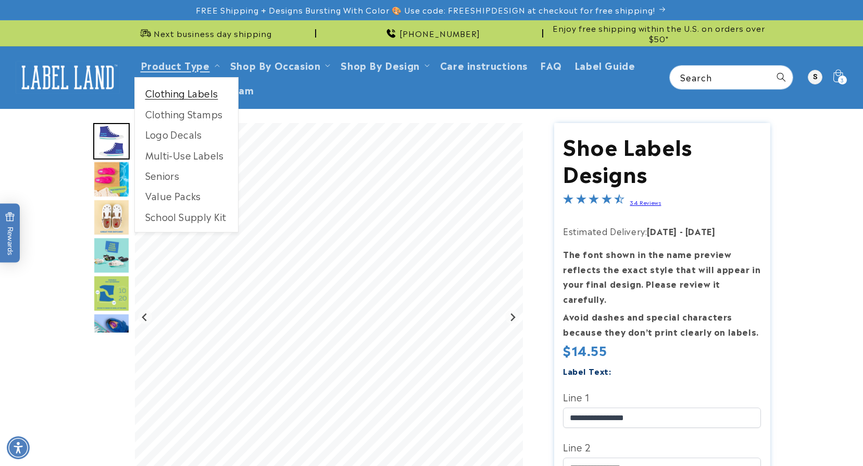
click at [199, 94] on link "Clothing Labels" at bounding box center [186, 93] width 103 height 20
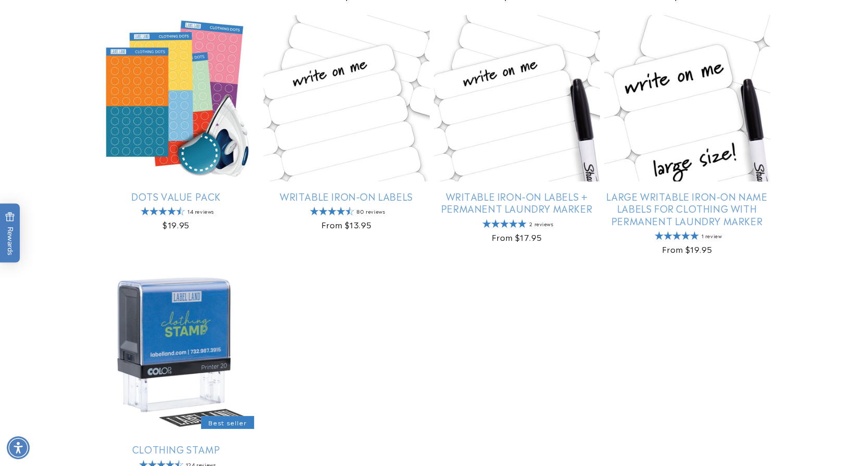
scroll to position [677, 0]
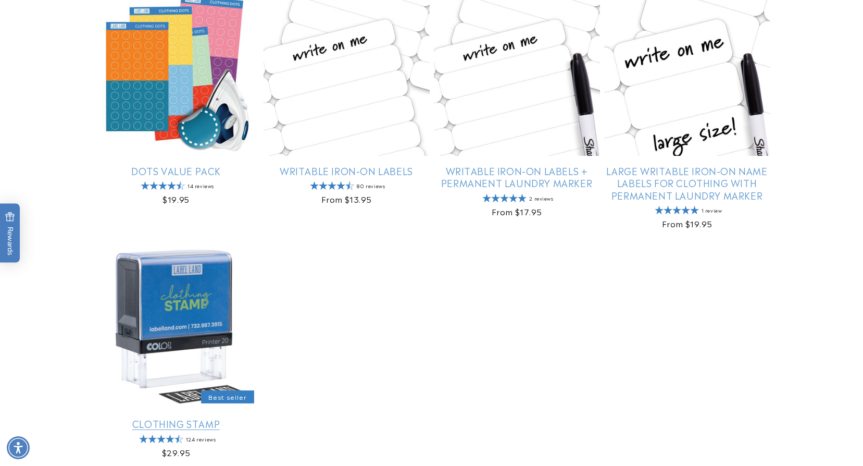
click at [182, 417] on link "Clothing Stamp" at bounding box center [176, 423] width 166 height 12
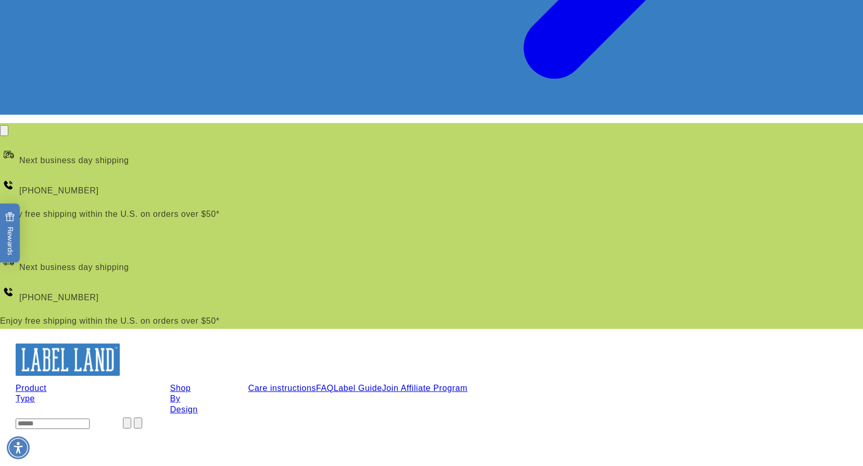
scroll to position [521, 0]
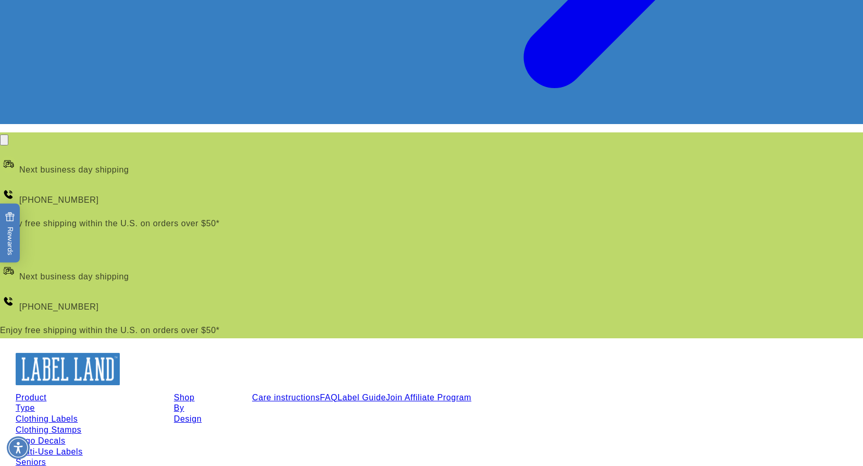
click at [86, 414] on link "Clothing Labels" at bounding box center [51, 419] width 71 height 11
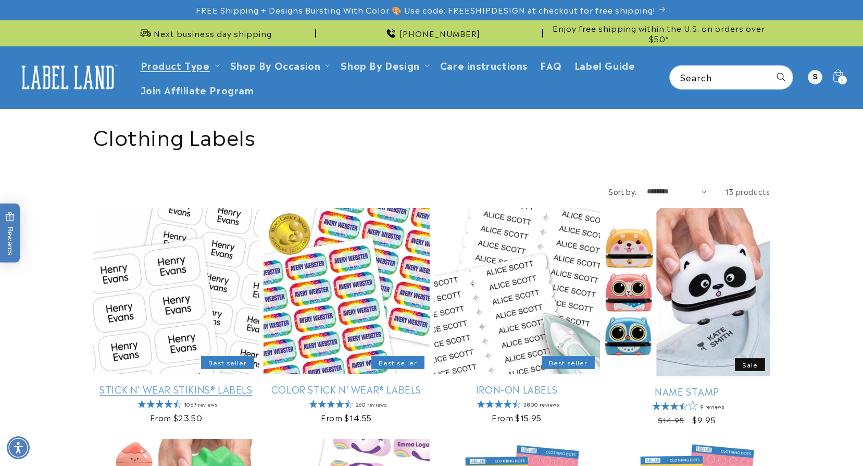
click at [186, 383] on link "Stick N' Wear Stikins® Labels" at bounding box center [176, 389] width 166 height 12
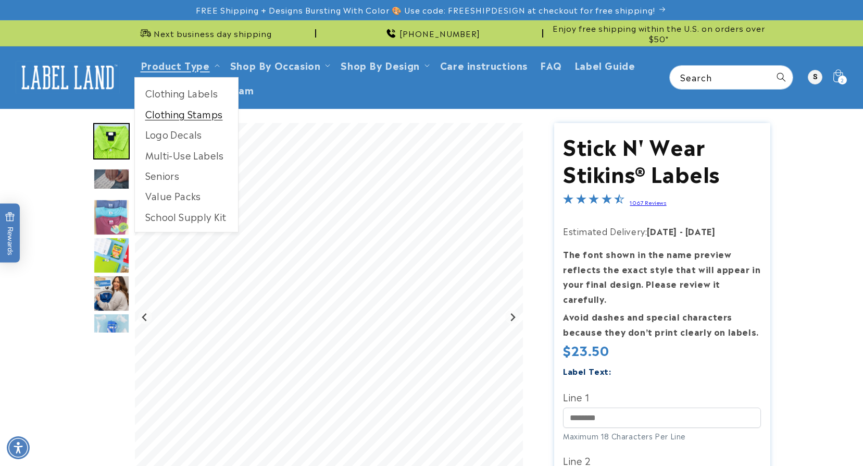
click at [194, 113] on link "Clothing Stamps" at bounding box center [186, 114] width 103 height 20
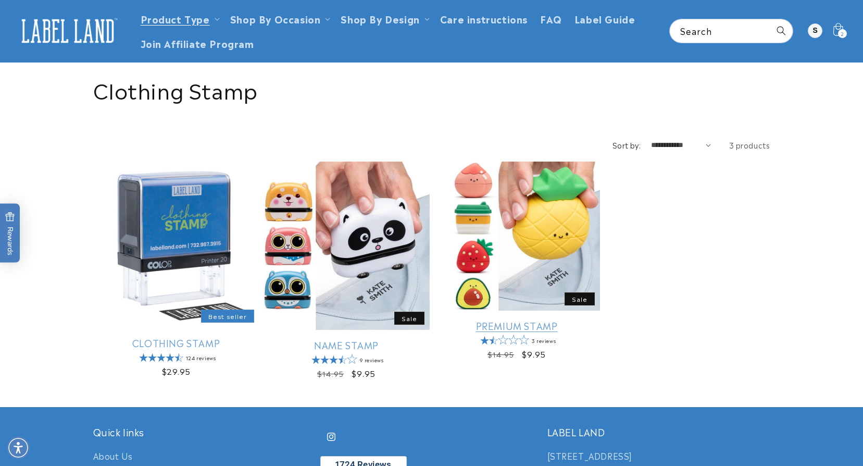
scroll to position [52, 0]
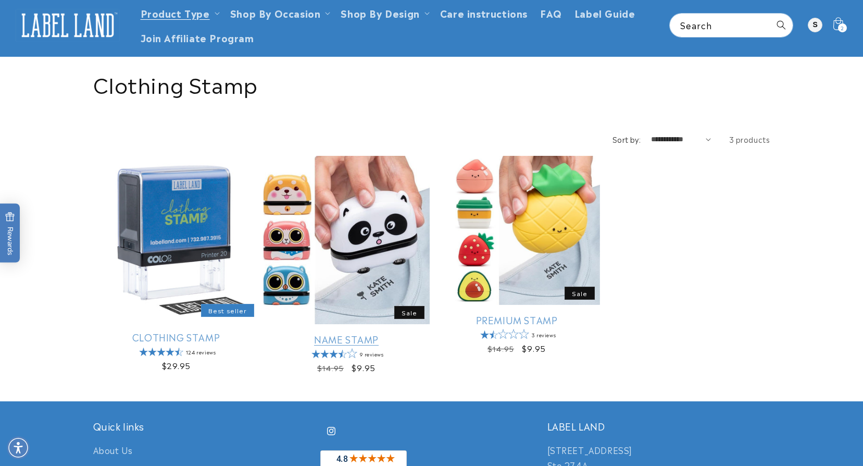
click at [380, 333] on link "Name Stamp" at bounding box center [347, 339] width 166 height 12
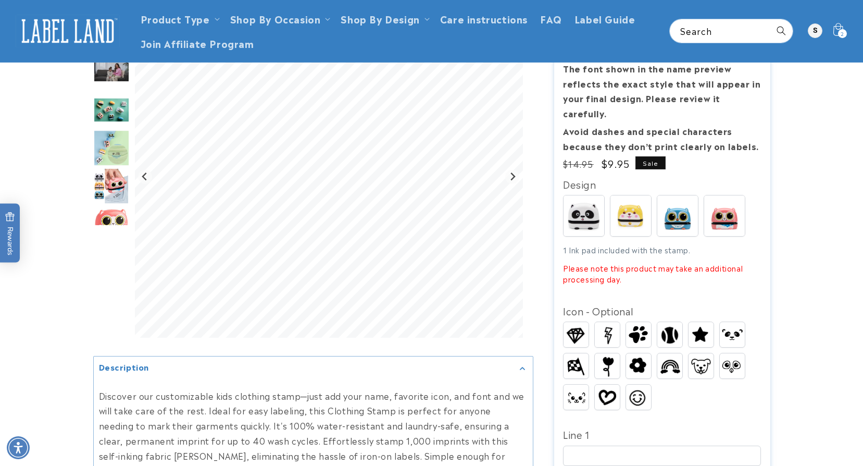
scroll to position [156, 0]
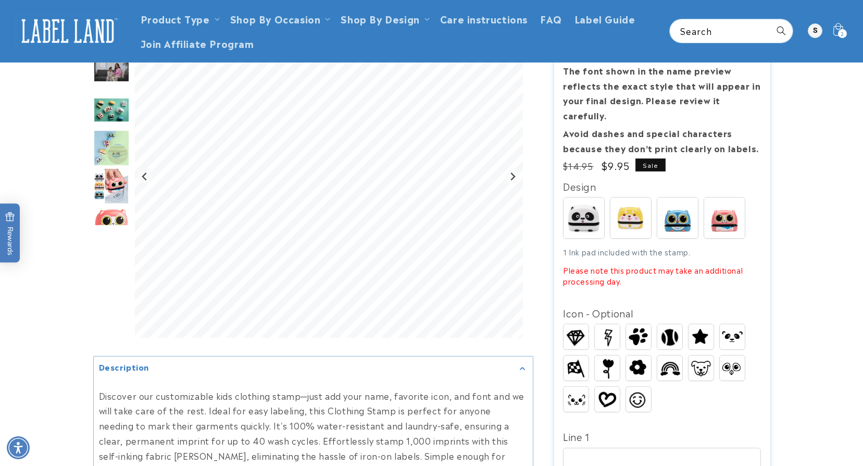
click at [687, 206] on img at bounding box center [677, 217] width 41 height 41
click at [678, 206] on img at bounding box center [677, 217] width 41 height 41
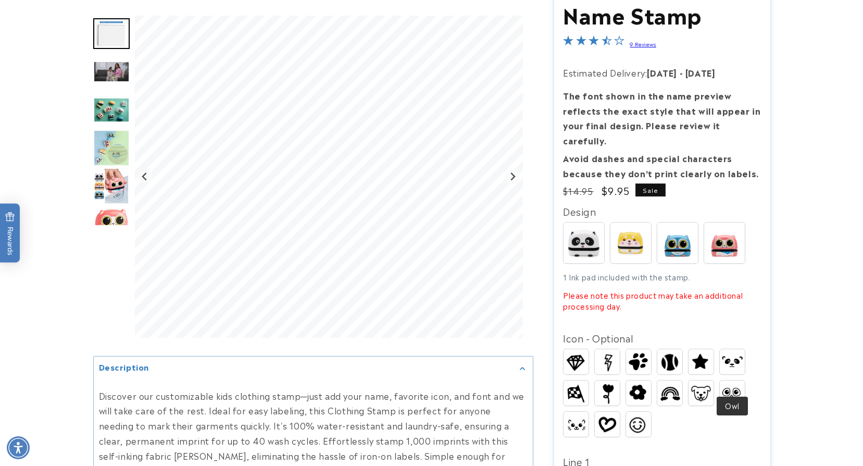
scroll to position [208, 0]
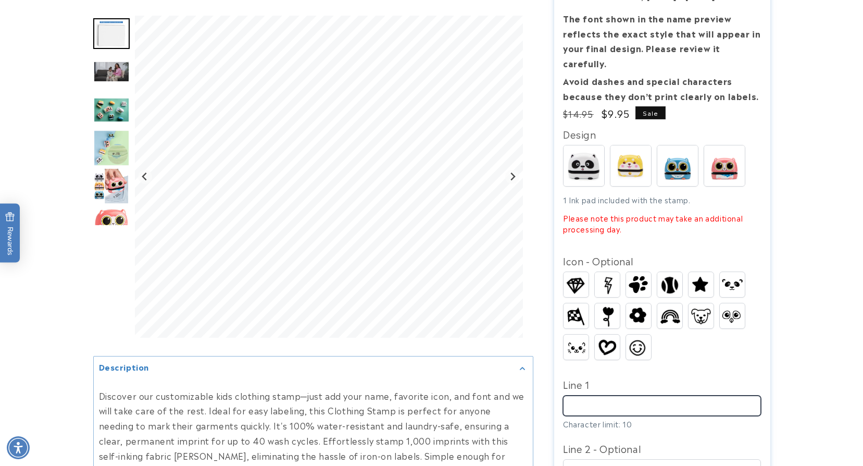
click at [685, 395] on input "Line 1" at bounding box center [662, 405] width 198 height 20
type input "*"
type input "********"
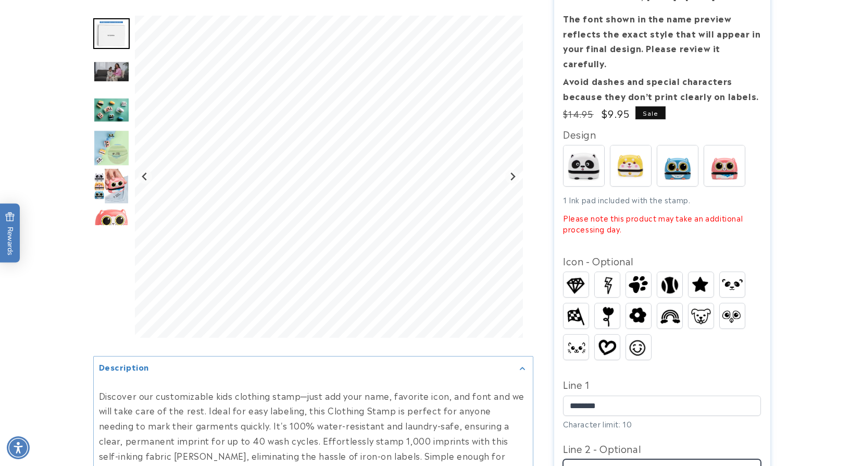
click at [669, 459] on input "Line 2 - Optional" at bounding box center [662, 469] width 198 height 20
type input "********"
click at [639, 272] on img at bounding box center [638, 284] width 25 height 24
click at [607, 303] on img at bounding box center [607, 315] width 20 height 25
click at [641, 305] on img at bounding box center [638, 316] width 25 height 22
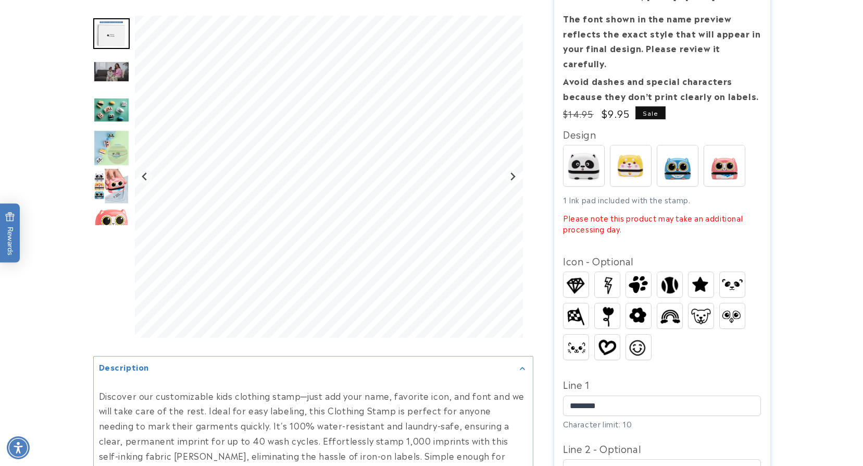
click at [675, 306] on img at bounding box center [669, 315] width 25 height 19
click at [569, 339] on img at bounding box center [576, 347] width 25 height 16
click at [634, 336] on img at bounding box center [638, 347] width 25 height 22
click at [577, 339] on img at bounding box center [576, 347] width 25 height 16
click at [581, 146] on img at bounding box center [584, 165] width 41 height 41
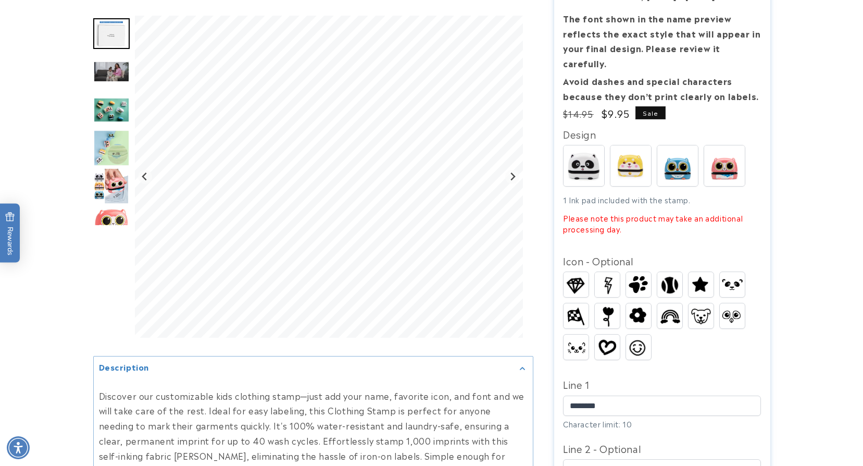
click at [117, 108] on img "Go to slide 4" at bounding box center [111, 109] width 36 height 25
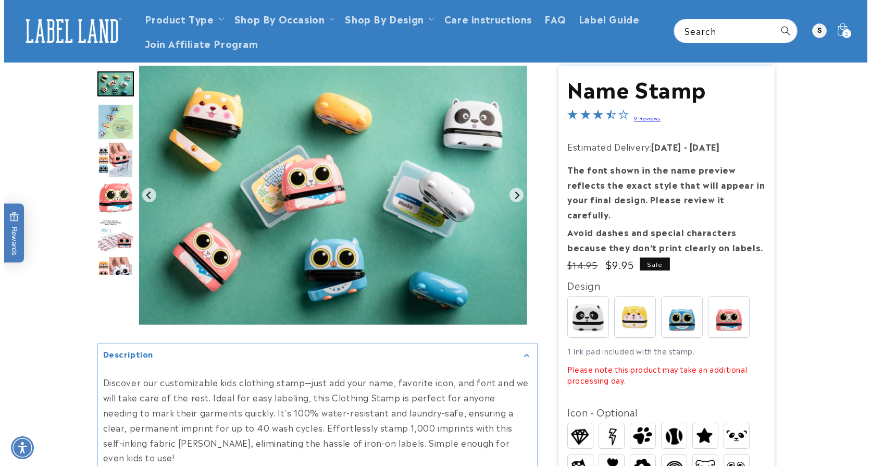
scroll to position [52, 0]
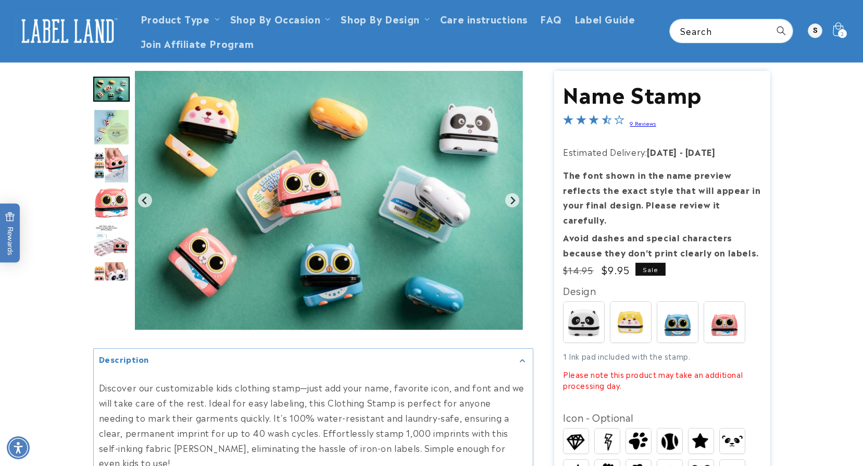
click at [838, 27] on icon at bounding box center [838, 31] width 24 height 24
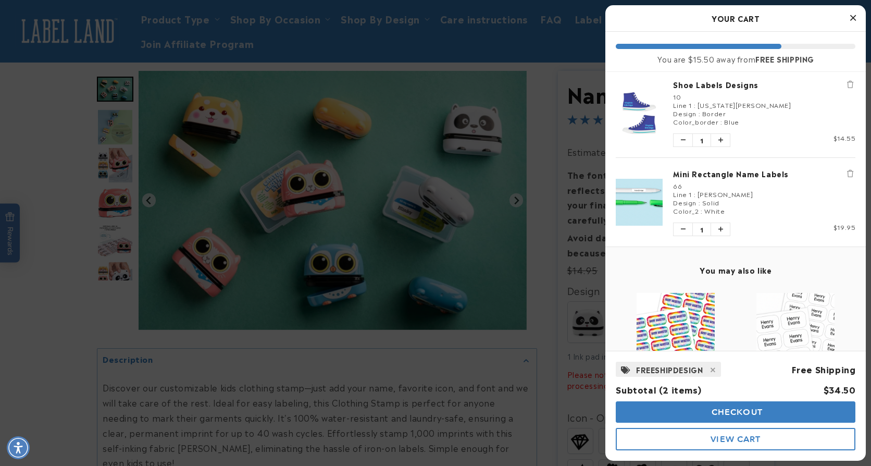
scroll to position [0, 0]
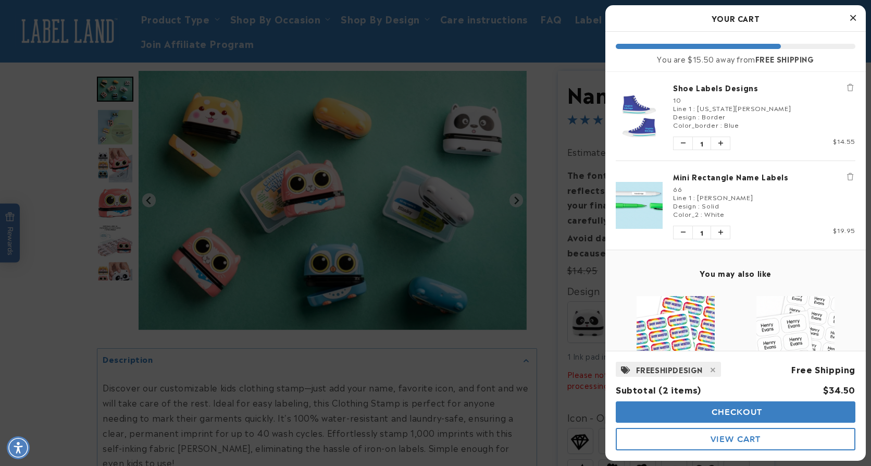
click at [750, 413] on span "Checkout" at bounding box center [736, 412] width 54 height 10
